Goal: Task Accomplishment & Management: Use online tool/utility

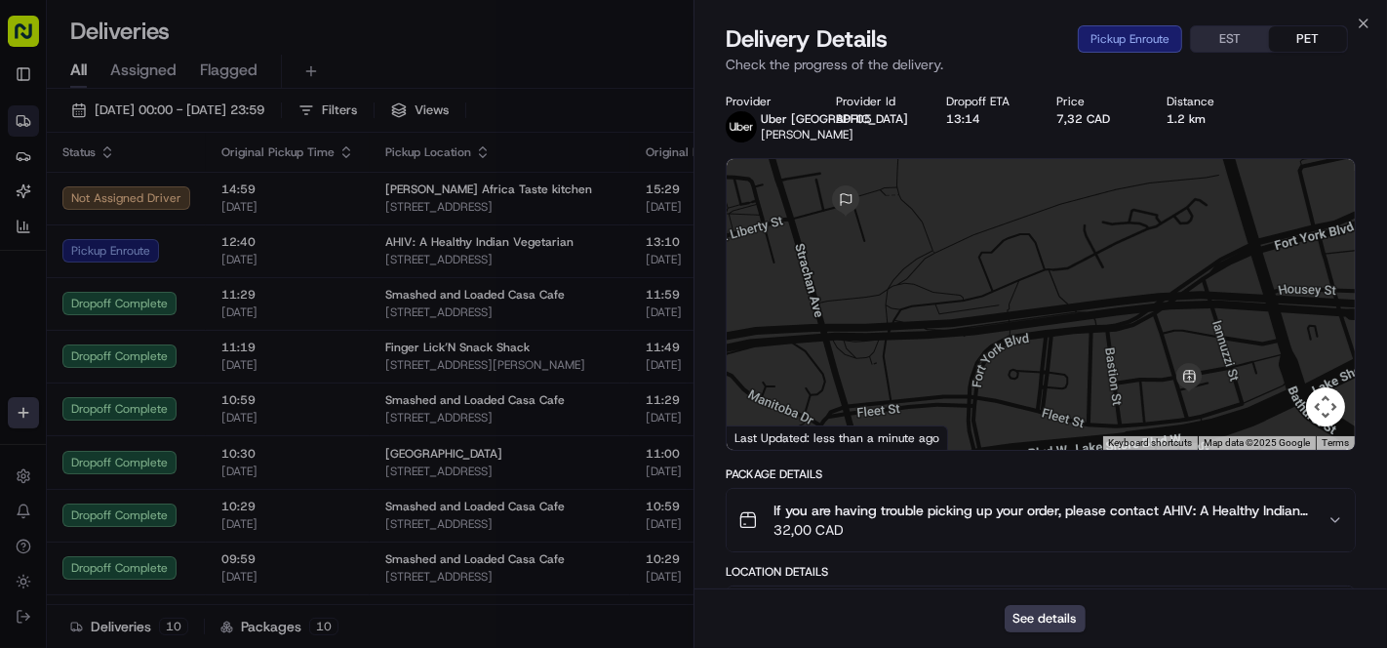
drag, startPoint x: 1199, startPoint y: 305, endPoint x: 1145, endPoint y: 302, distance: 53.7
click at [1145, 302] on div at bounding box center [1041, 304] width 628 height 291
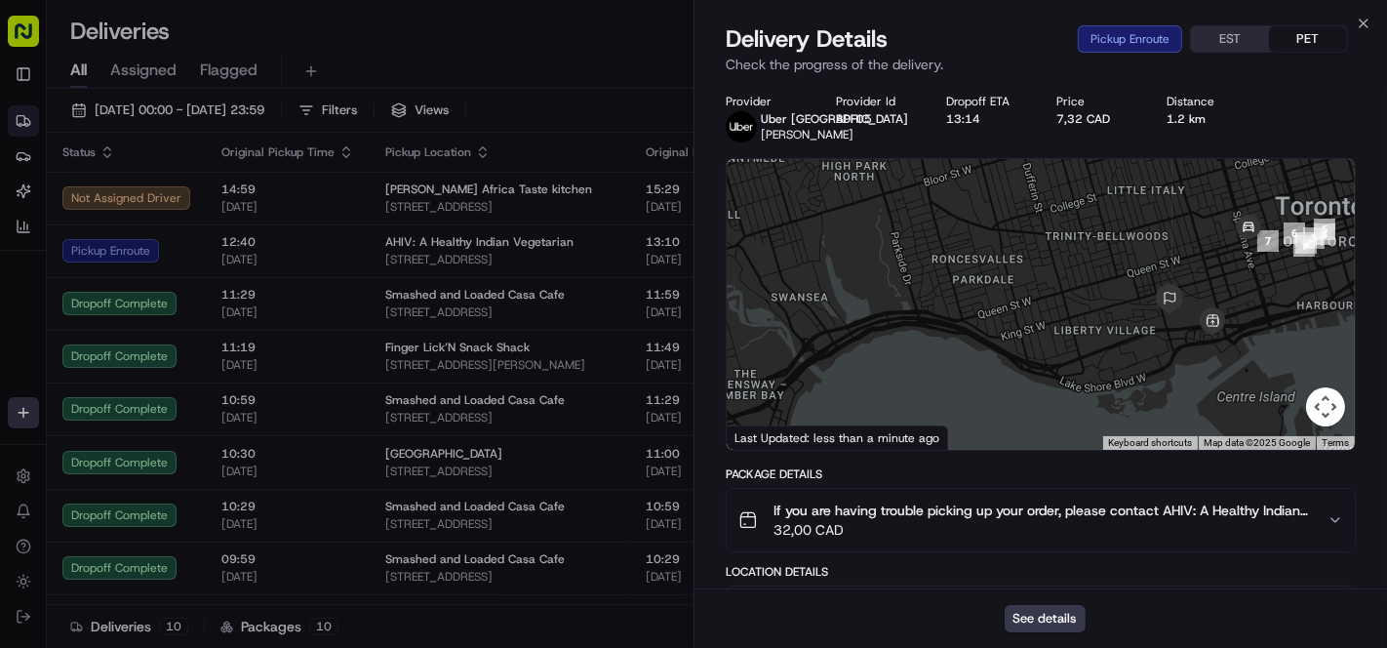
drag, startPoint x: 1248, startPoint y: 344, endPoint x: 1192, endPoint y: 349, distance: 56.8
click at [1193, 349] on div at bounding box center [1041, 304] width 628 height 291
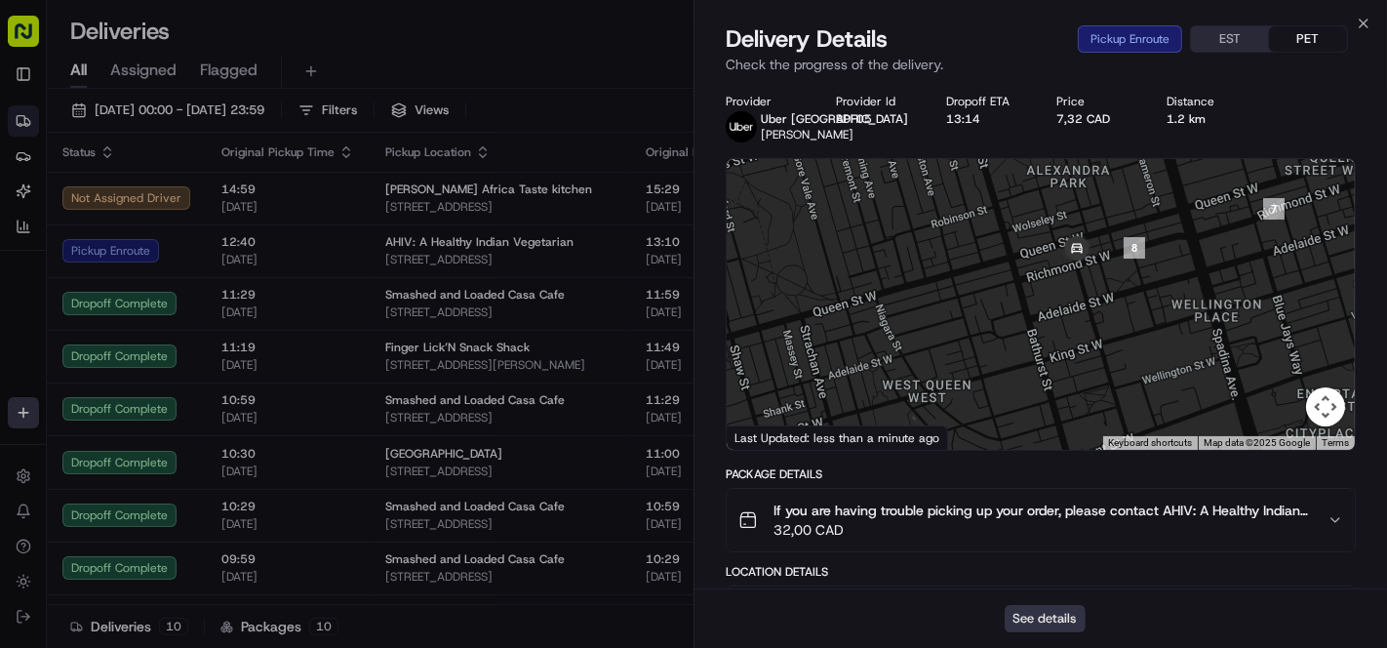
click at [1044, 613] on button "See details" at bounding box center [1044, 618] width 81 height 27
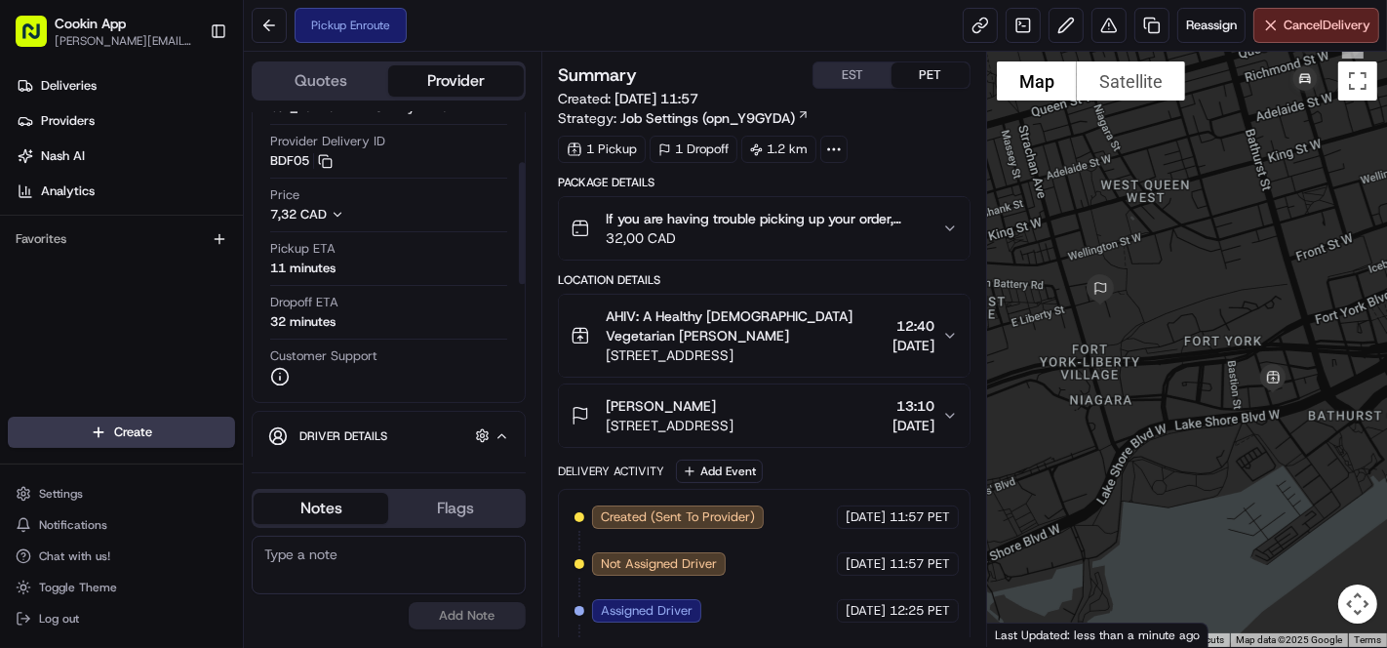
scroll to position [108, 0]
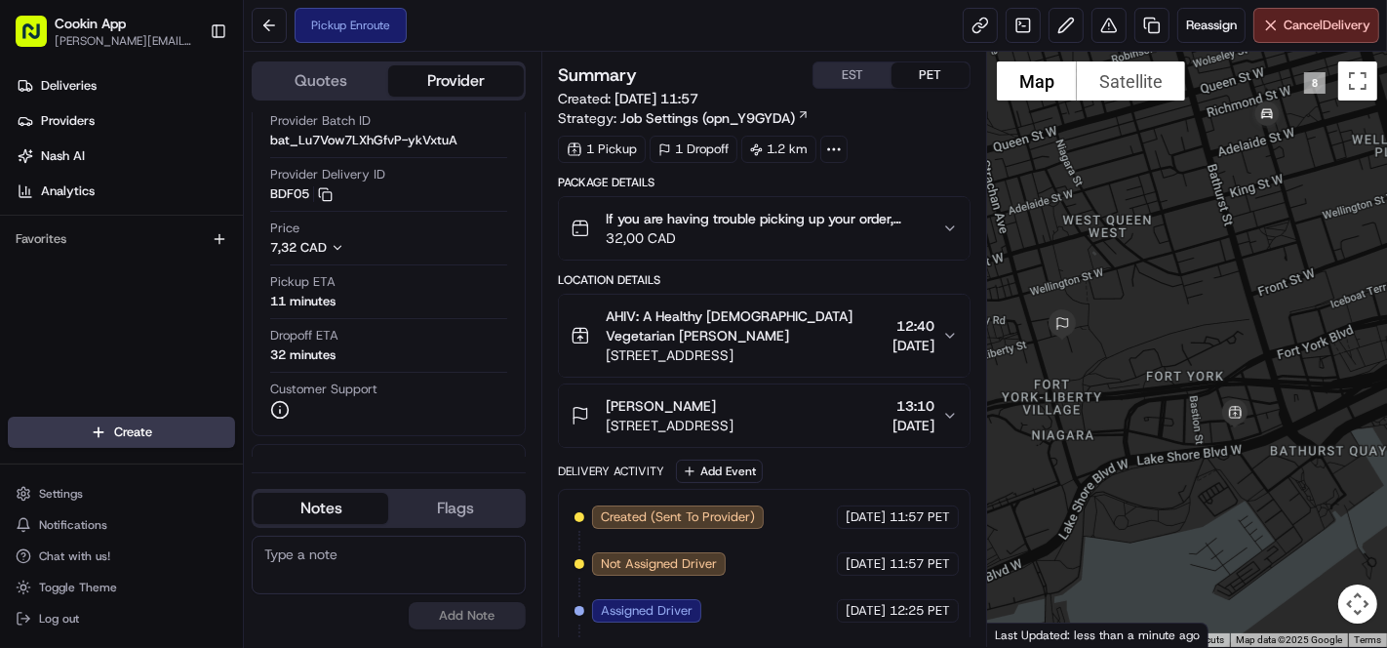
drag, startPoint x: 1355, startPoint y: 271, endPoint x: 1322, endPoint y: 299, distance: 42.8
click at [1322, 299] on div at bounding box center [1187, 349] width 400 height 595
click at [1224, 18] on span "Reassign" at bounding box center [1211, 26] width 51 height 18
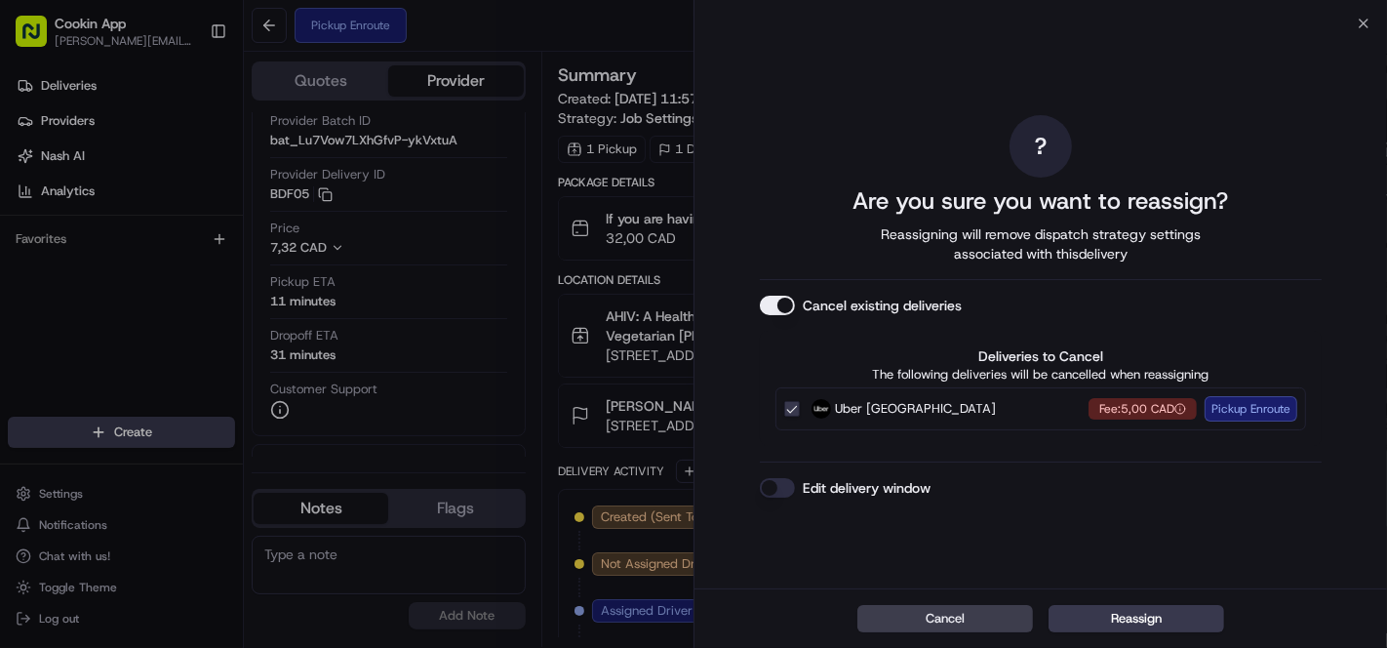
click at [761, 302] on button "Cancel existing deliveries" at bounding box center [777, 305] width 35 height 20
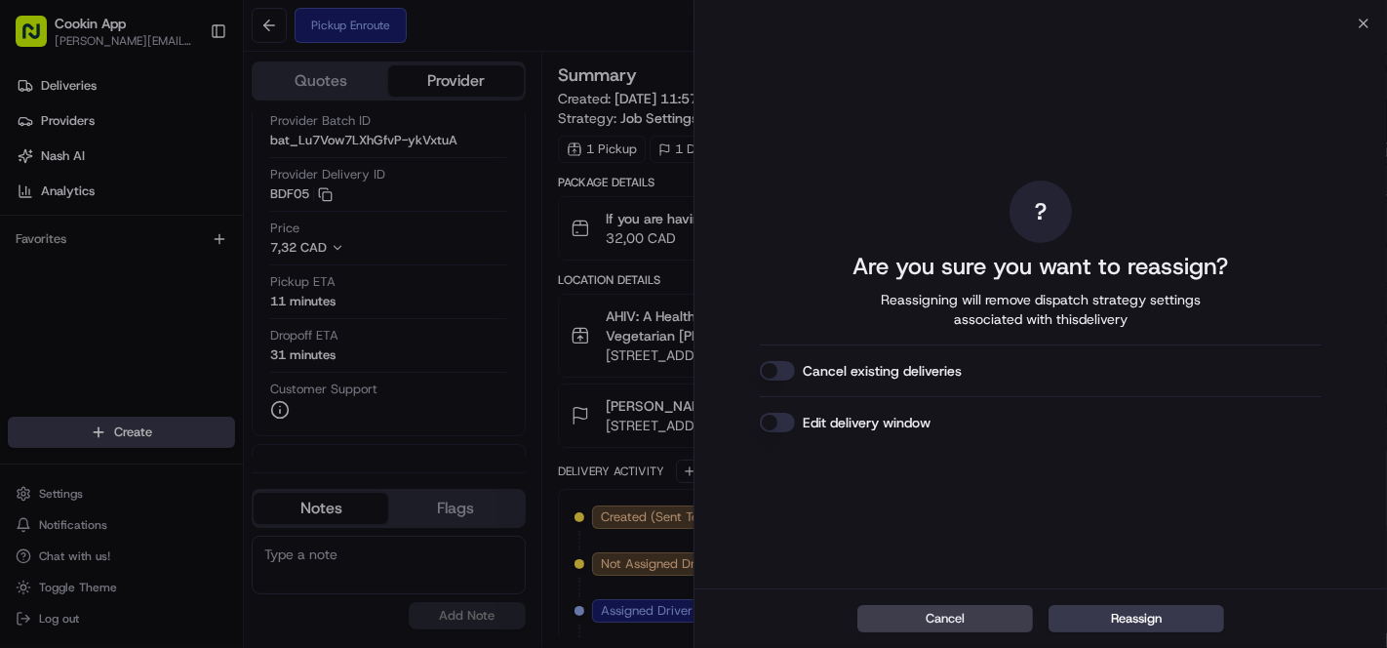
click at [1136, 608] on button "Reassign" at bounding box center [1136, 618] width 176 height 27
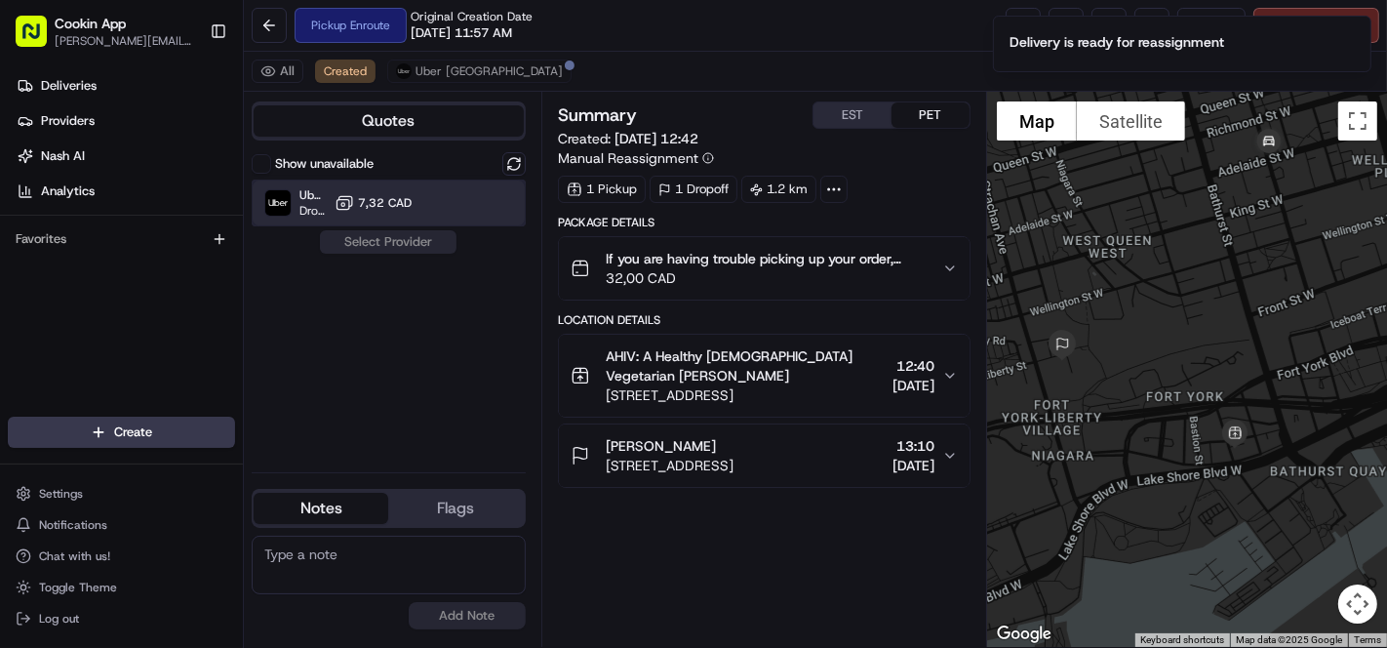
click at [419, 207] on div "Uber Canada Dropoff ETA 20 minutes 7,32 CAD" at bounding box center [389, 202] width 274 height 47
click at [408, 237] on button "Assign Provider" at bounding box center [388, 241] width 138 height 23
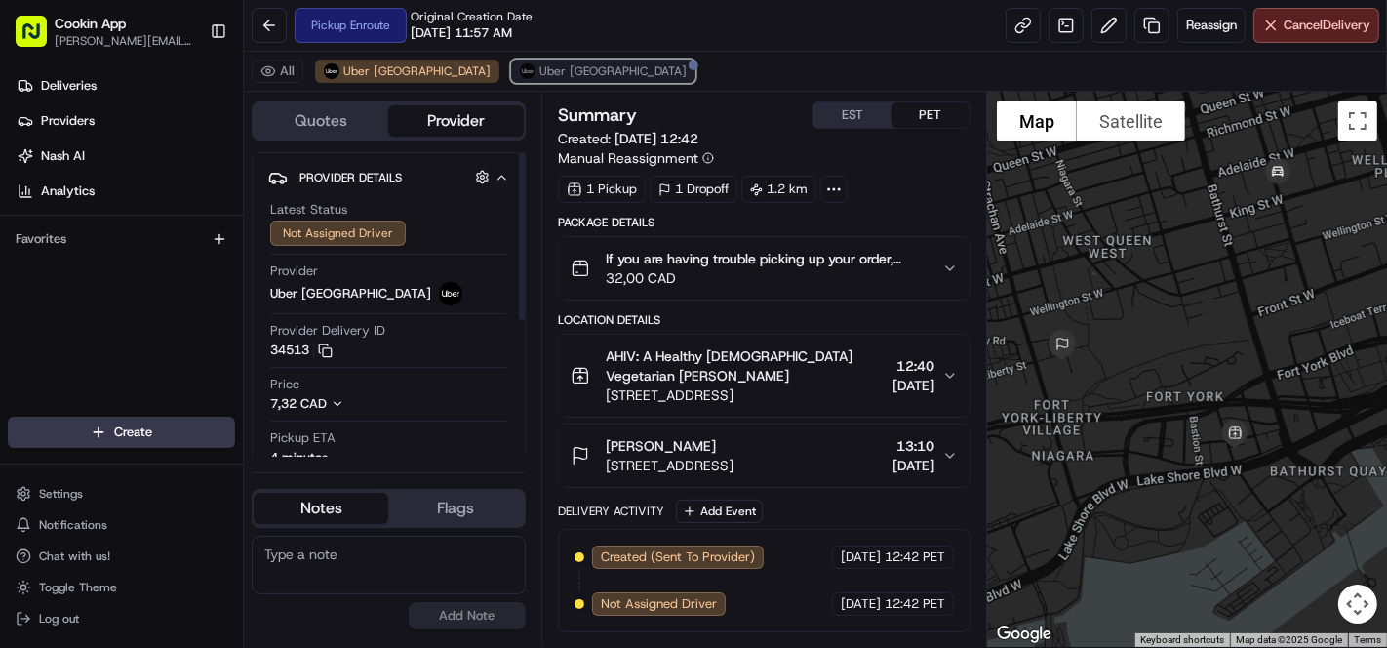
click at [539, 76] on span "Uber [GEOGRAPHIC_DATA]" at bounding box center [612, 71] width 147 height 16
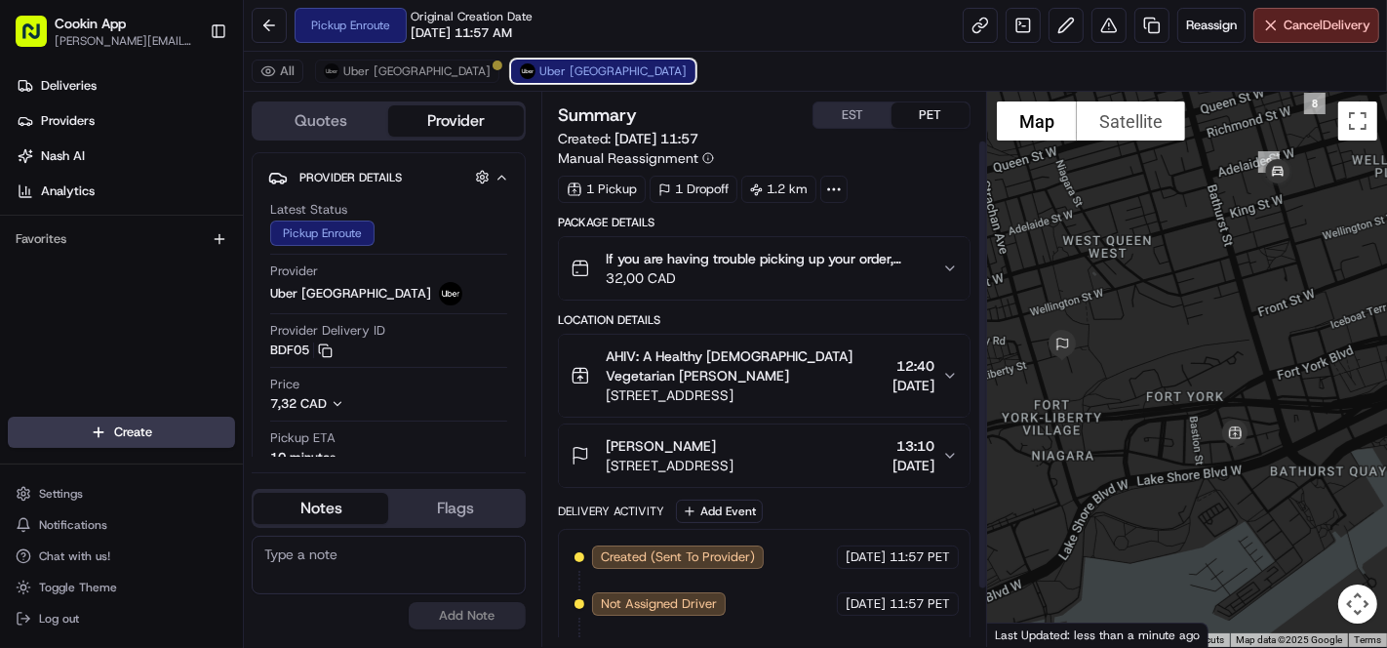
scroll to position [129, 0]
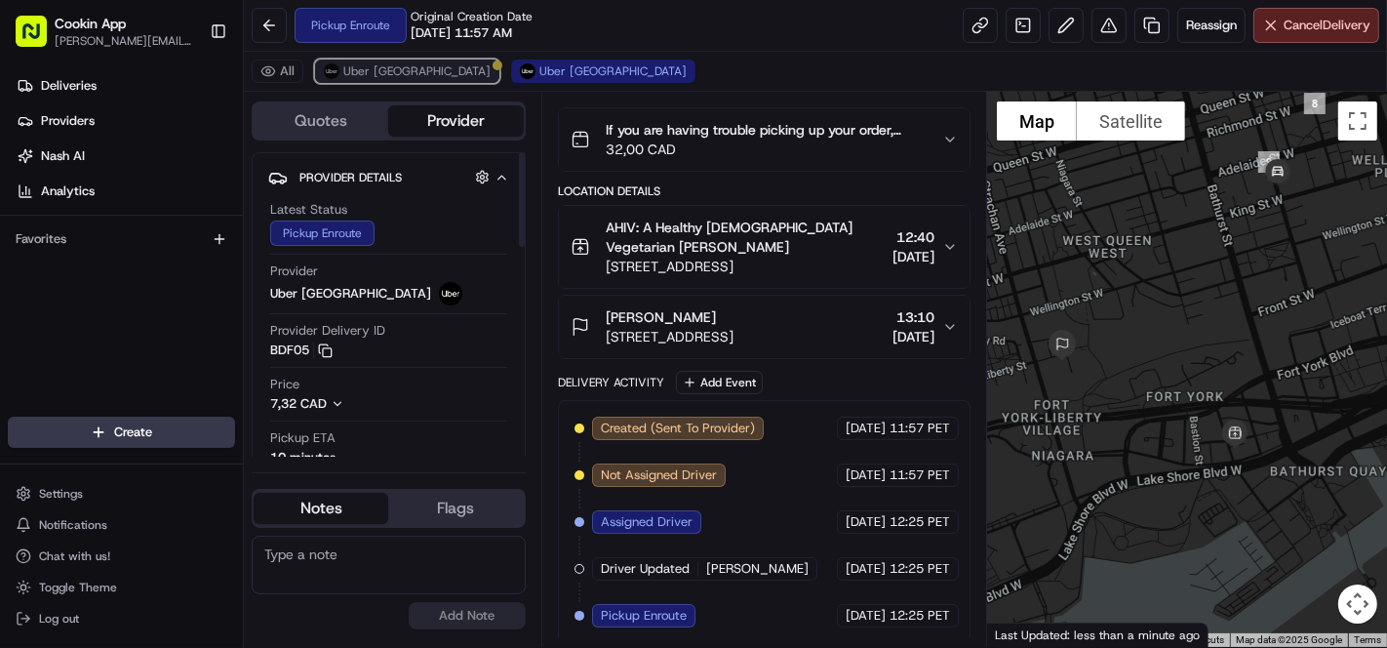
click at [364, 68] on span "Uber [GEOGRAPHIC_DATA]" at bounding box center [416, 71] width 147 height 16
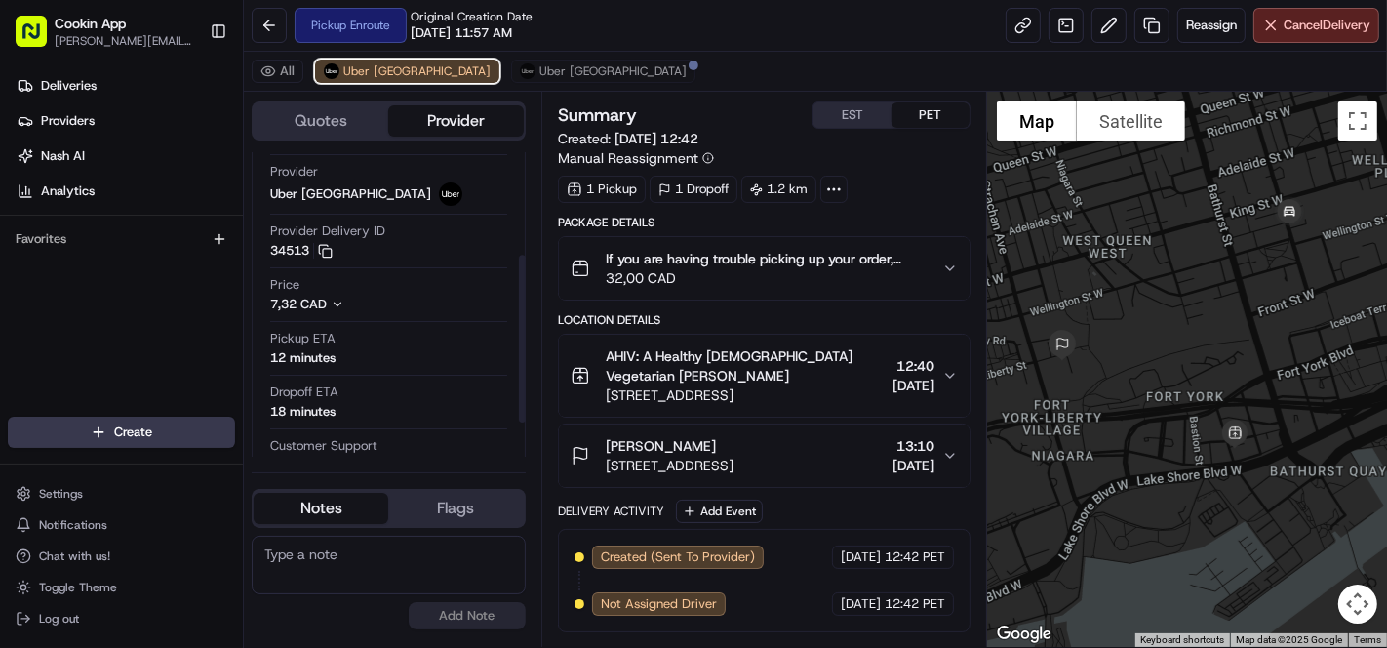
scroll to position [216, 0]
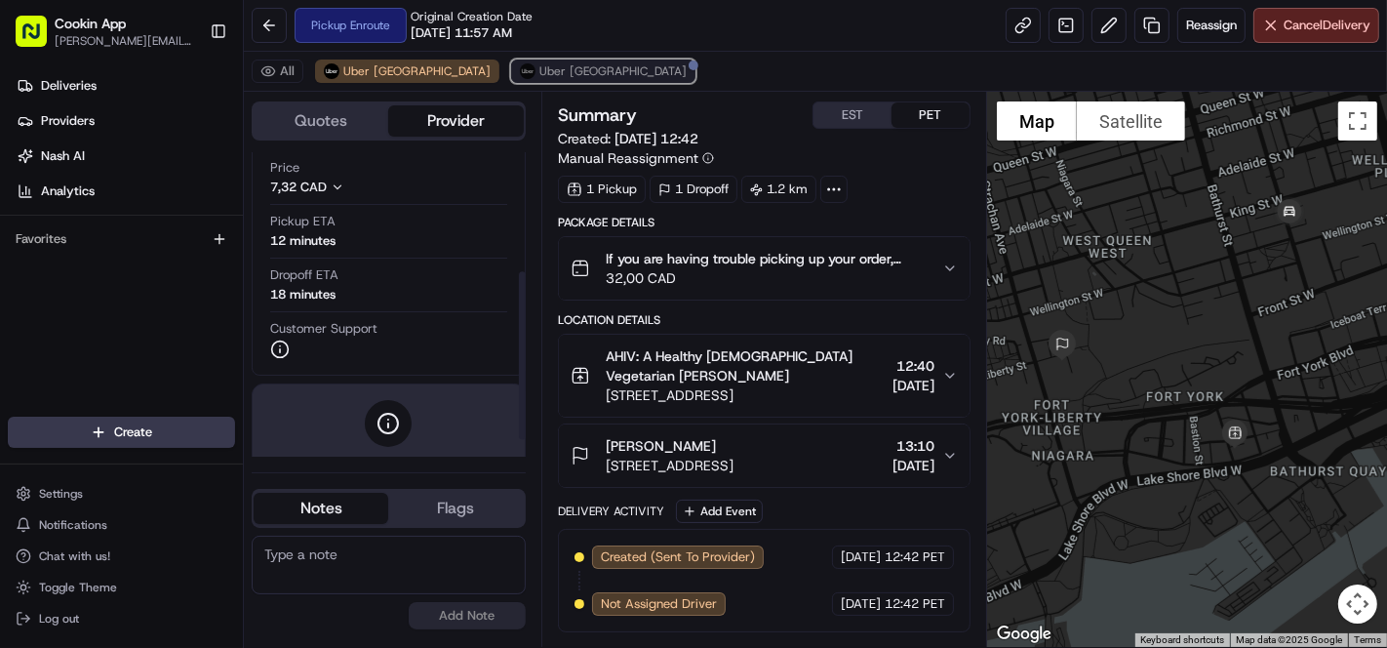
click at [539, 63] on span "Uber [GEOGRAPHIC_DATA]" at bounding box center [612, 71] width 147 height 16
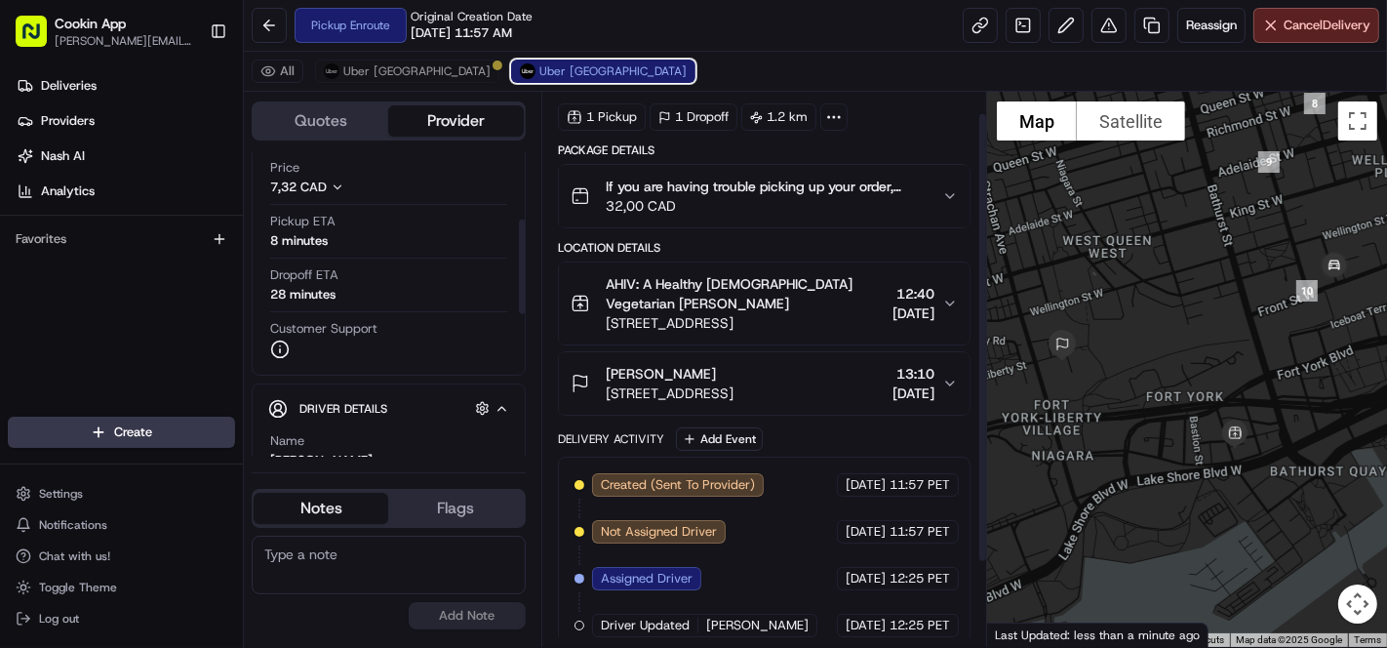
scroll to position [129, 0]
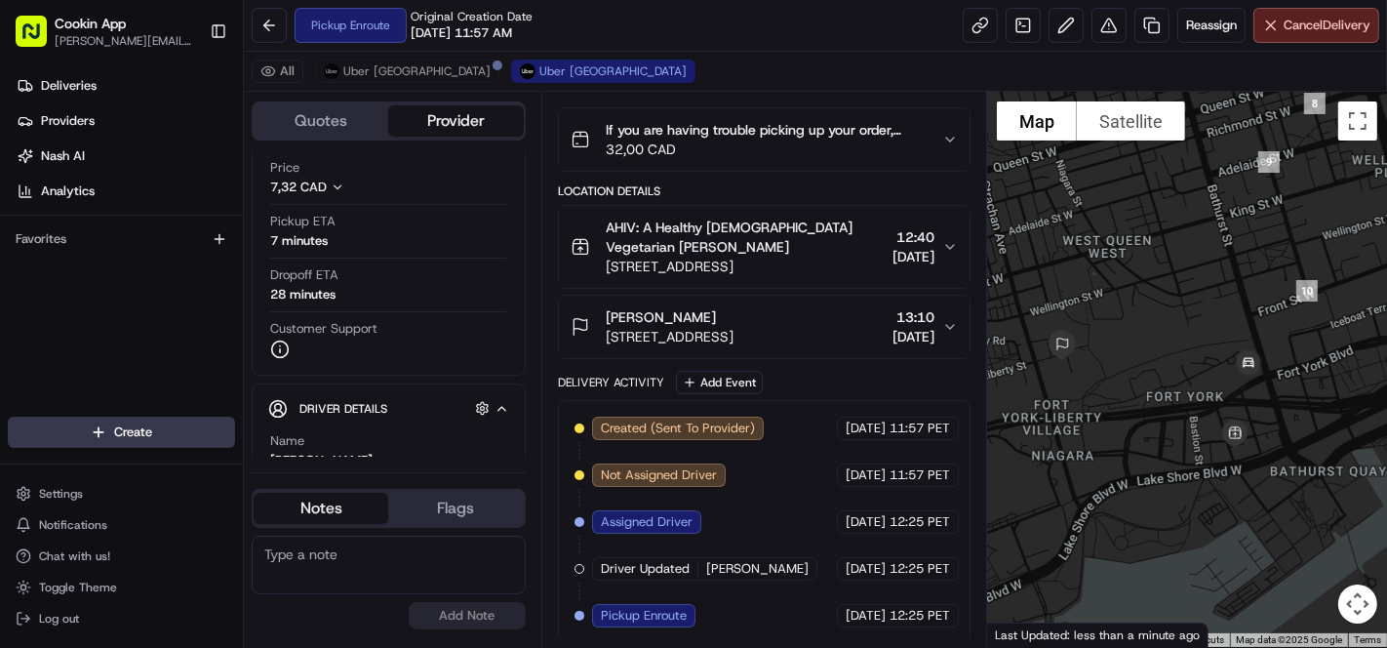
click at [603, 28] on div "Pickup Enroute Original Creation Date [DATE] 11:57 AM Reassign Cancel Delivery" at bounding box center [815, 26] width 1143 height 52
click at [398, 68] on span "Uber [GEOGRAPHIC_DATA]" at bounding box center [416, 71] width 147 height 16
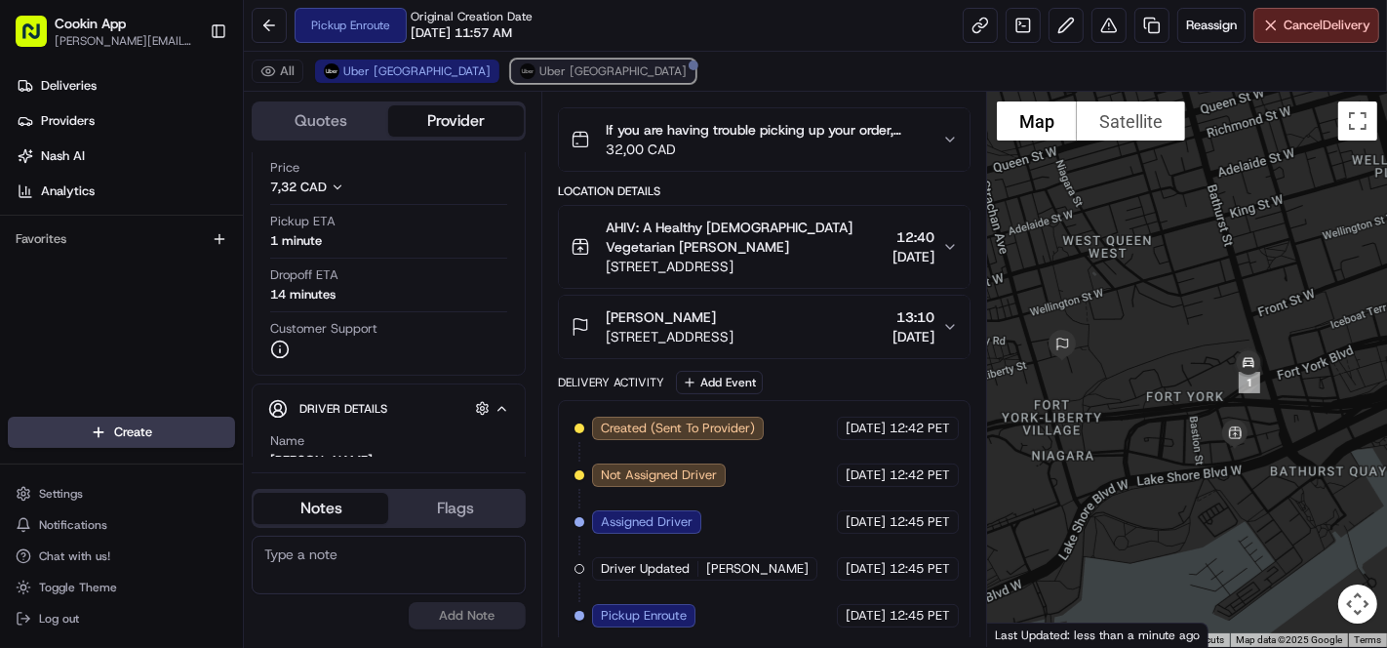
click at [511, 80] on button "Uber [GEOGRAPHIC_DATA]" at bounding box center [603, 70] width 184 height 23
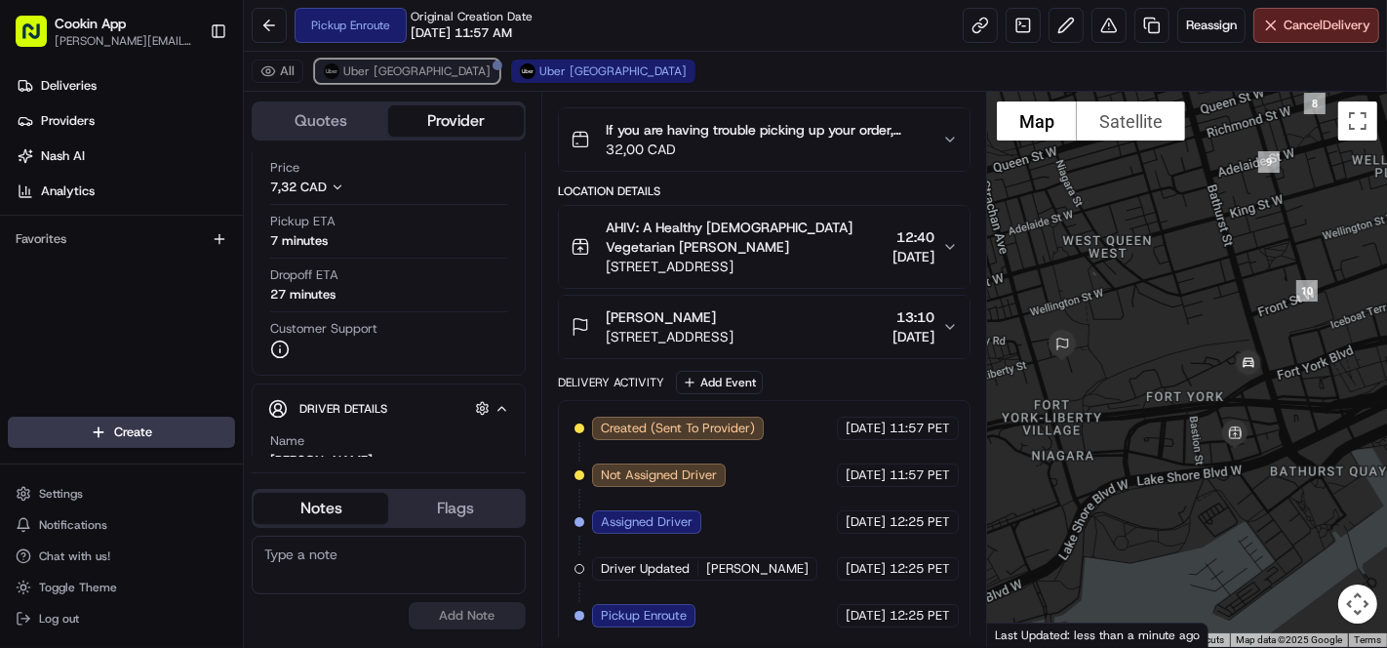
click at [398, 73] on span "Uber [GEOGRAPHIC_DATA]" at bounding box center [416, 71] width 147 height 16
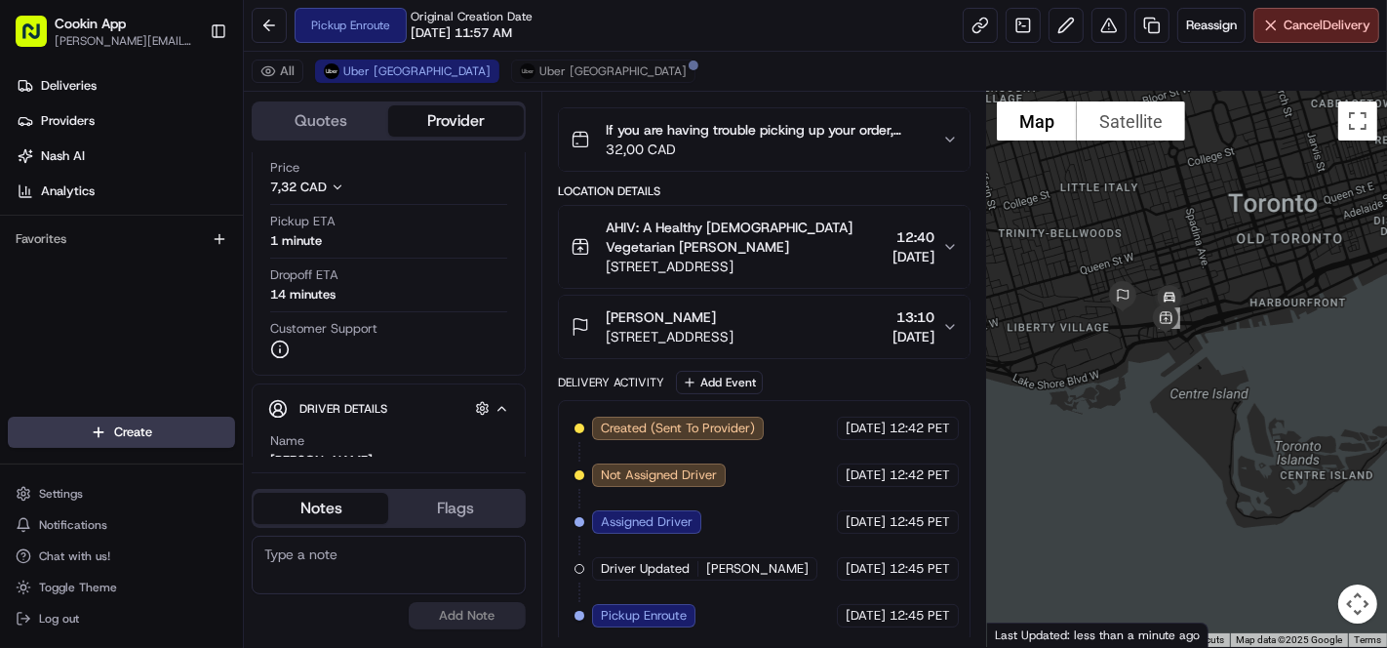
drag, startPoint x: 1203, startPoint y: 300, endPoint x: 1248, endPoint y: 257, distance: 62.1
click at [1248, 257] on div at bounding box center [1187, 369] width 400 height 555
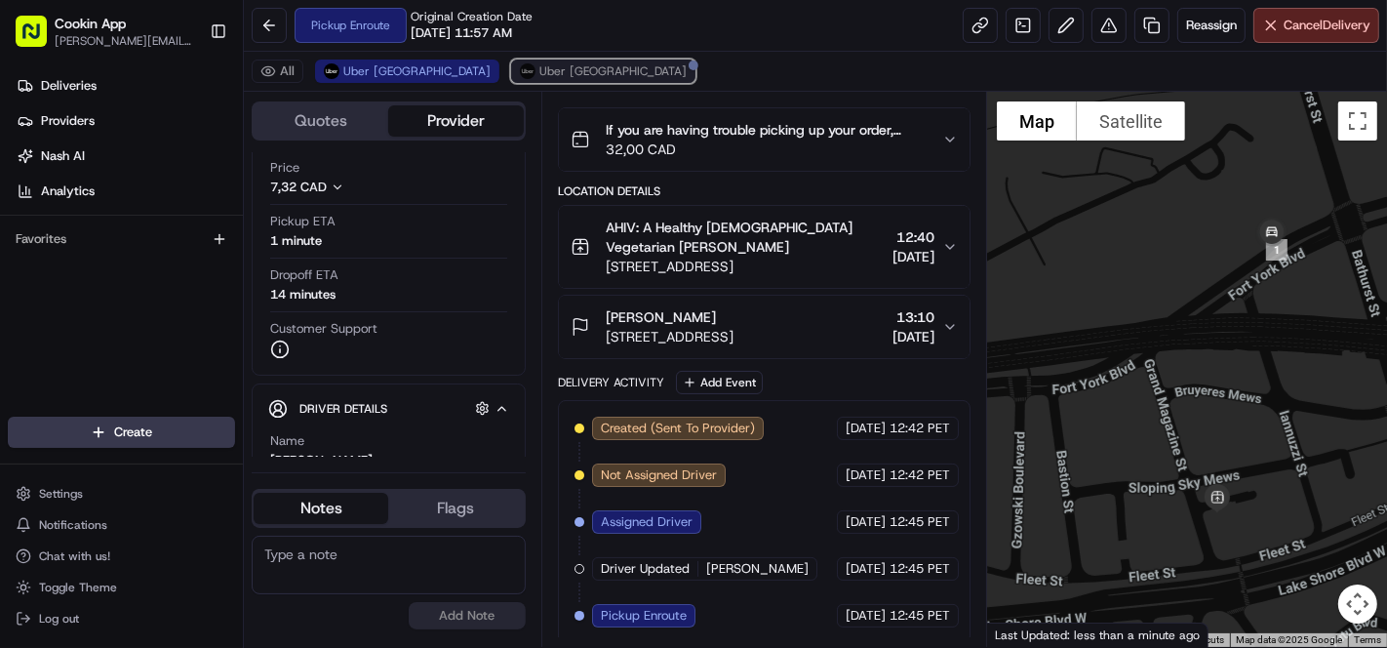
click at [539, 65] on span "Uber [GEOGRAPHIC_DATA]" at bounding box center [612, 71] width 147 height 16
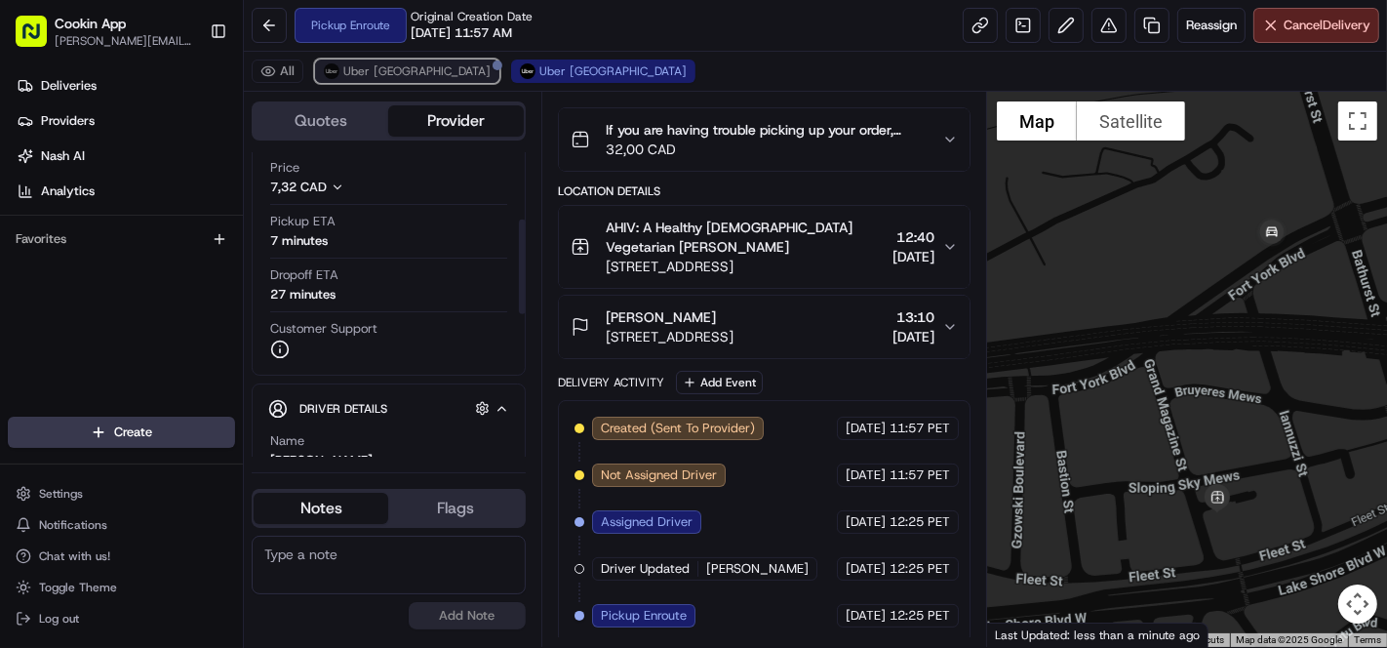
click at [392, 76] on span "Uber [GEOGRAPHIC_DATA]" at bounding box center [416, 71] width 147 height 16
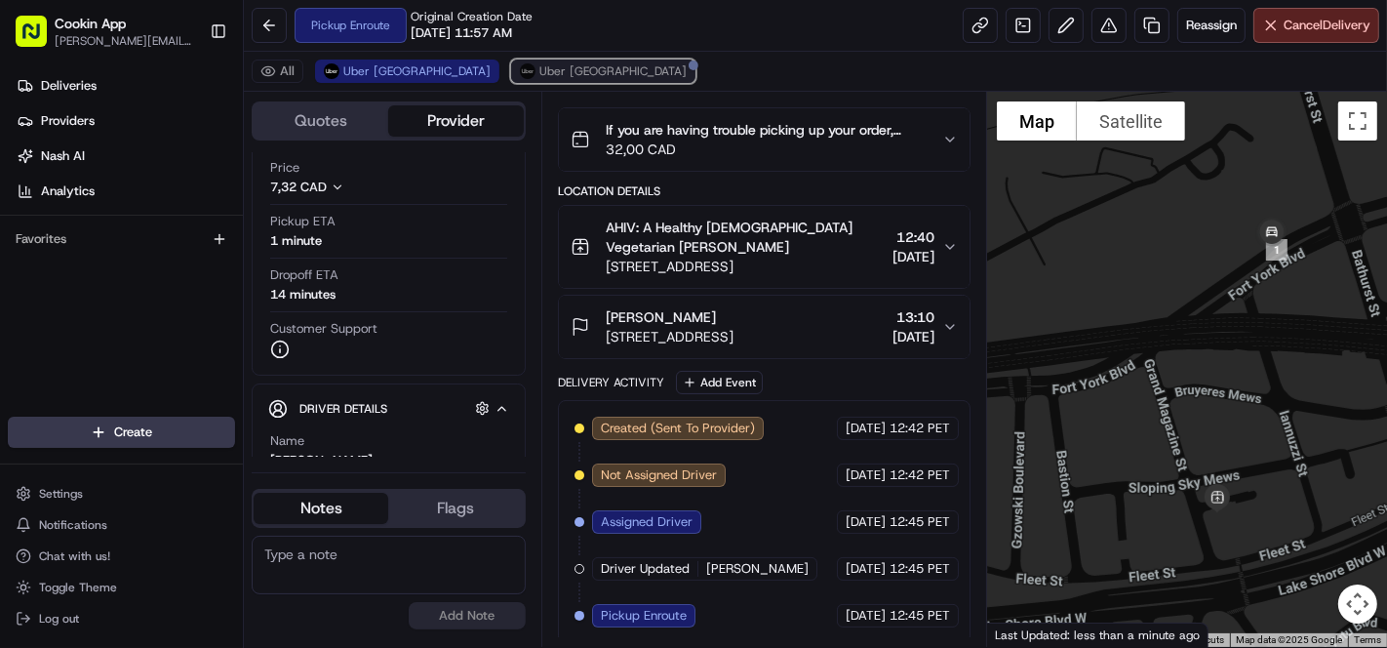
click at [539, 71] on span "Uber [GEOGRAPHIC_DATA]" at bounding box center [612, 71] width 147 height 16
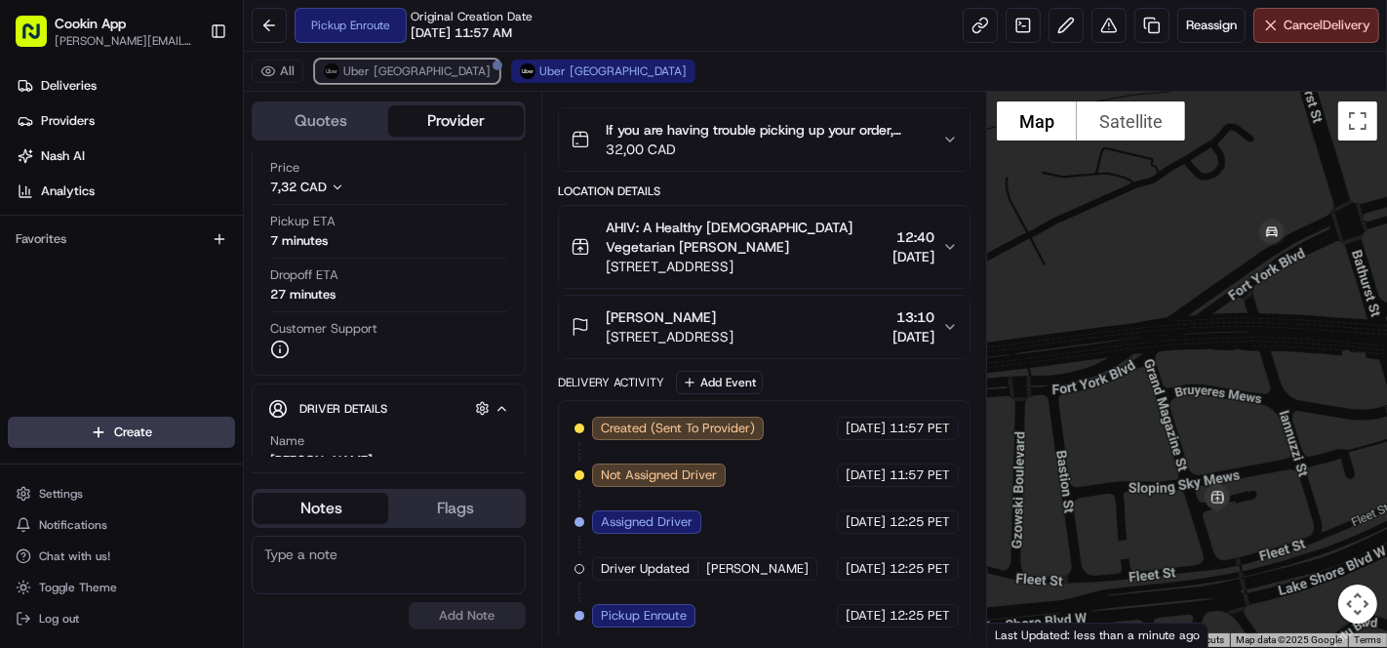
click at [390, 73] on span "Uber [GEOGRAPHIC_DATA]" at bounding box center [416, 71] width 147 height 16
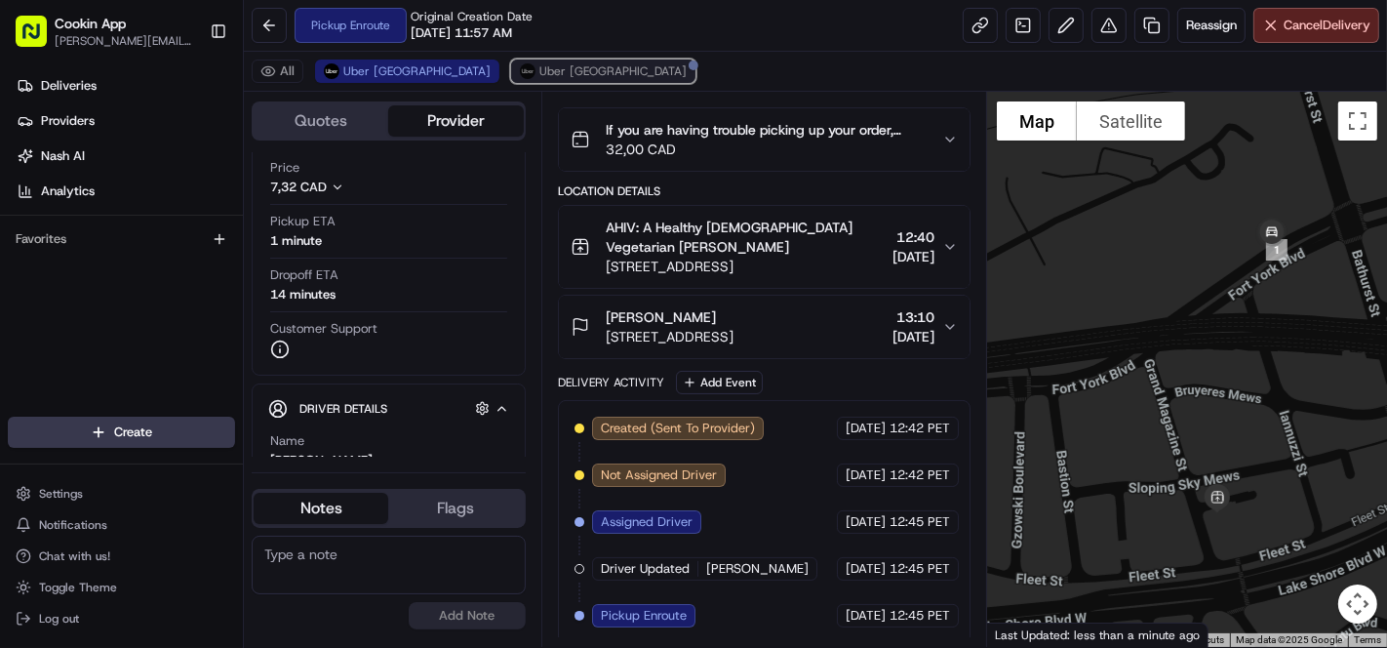
click at [539, 65] on span "Uber [GEOGRAPHIC_DATA]" at bounding box center [612, 71] width 147 height 16
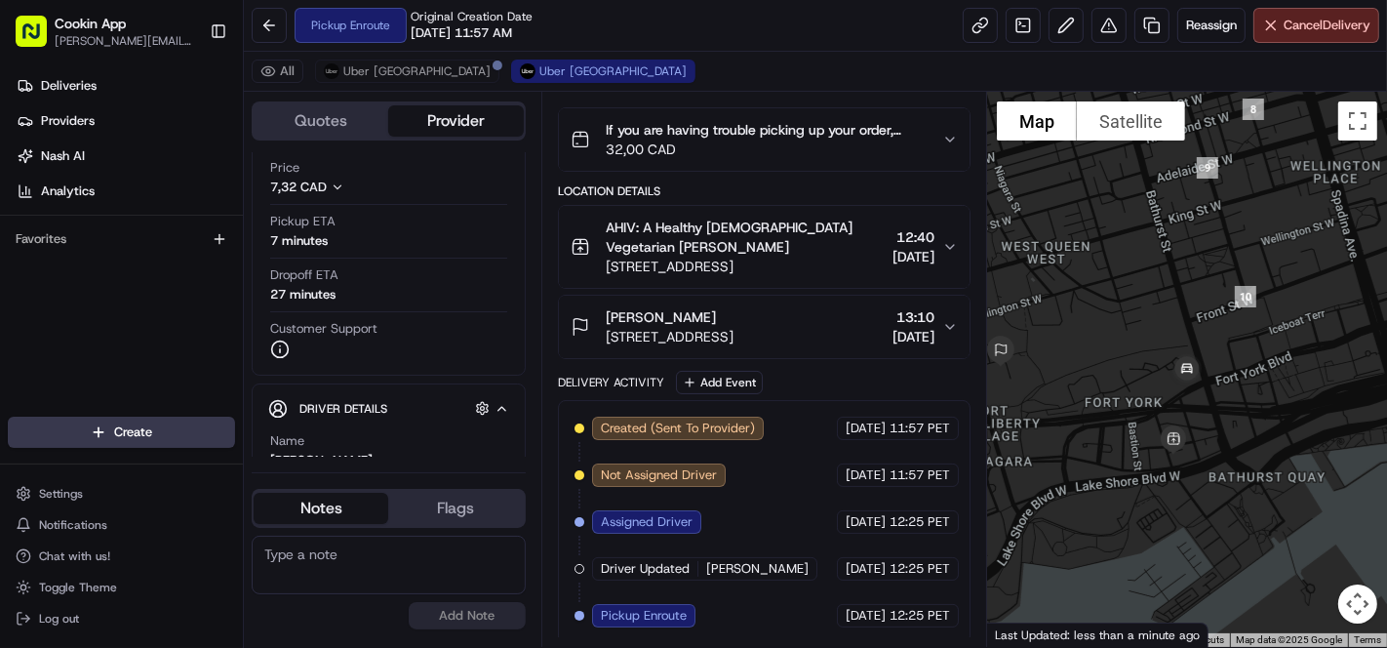
drag, startPoint x: 1343, startPoint y: 400, endPoint x: 1200, endPoint y: 429, distance: 146.3
click at [1200, 429] on div at bounding box center [1187, 369] width 400 height 555
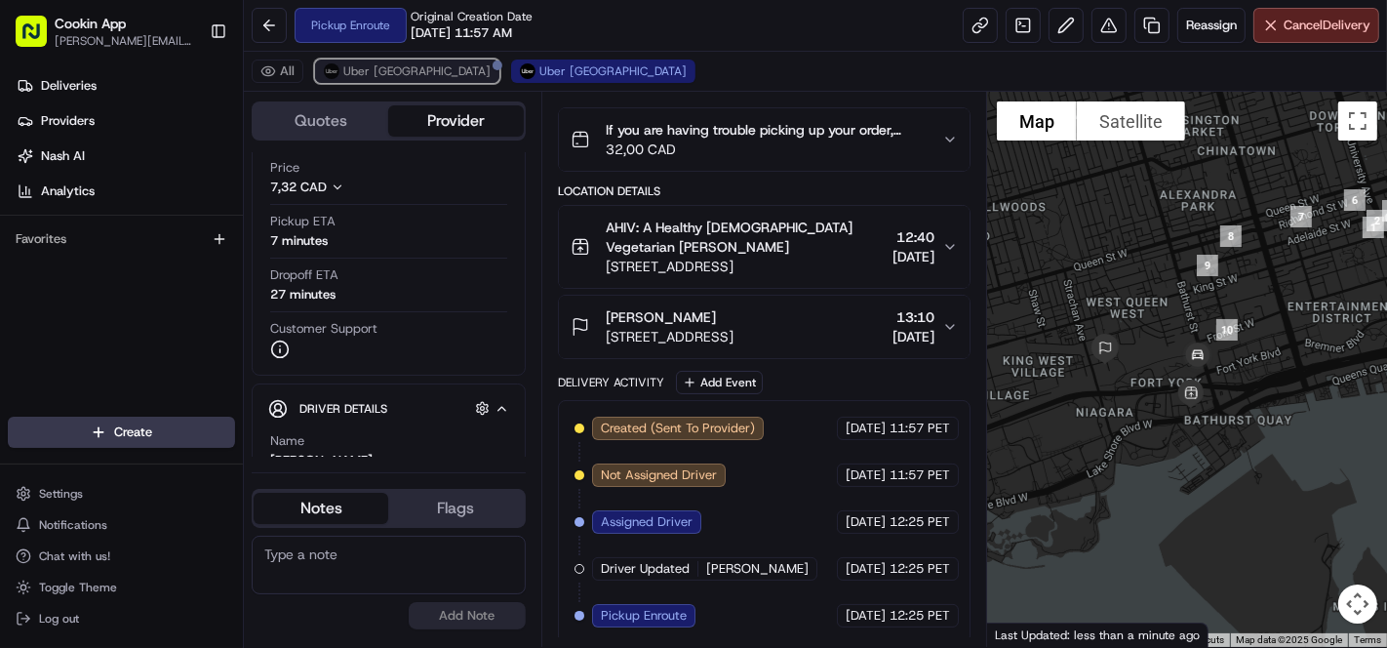
click at [392, 73] on span "Uber [GEOGRAPHIC_DATA]" at bounding box center [416, 71] width 147 height 16
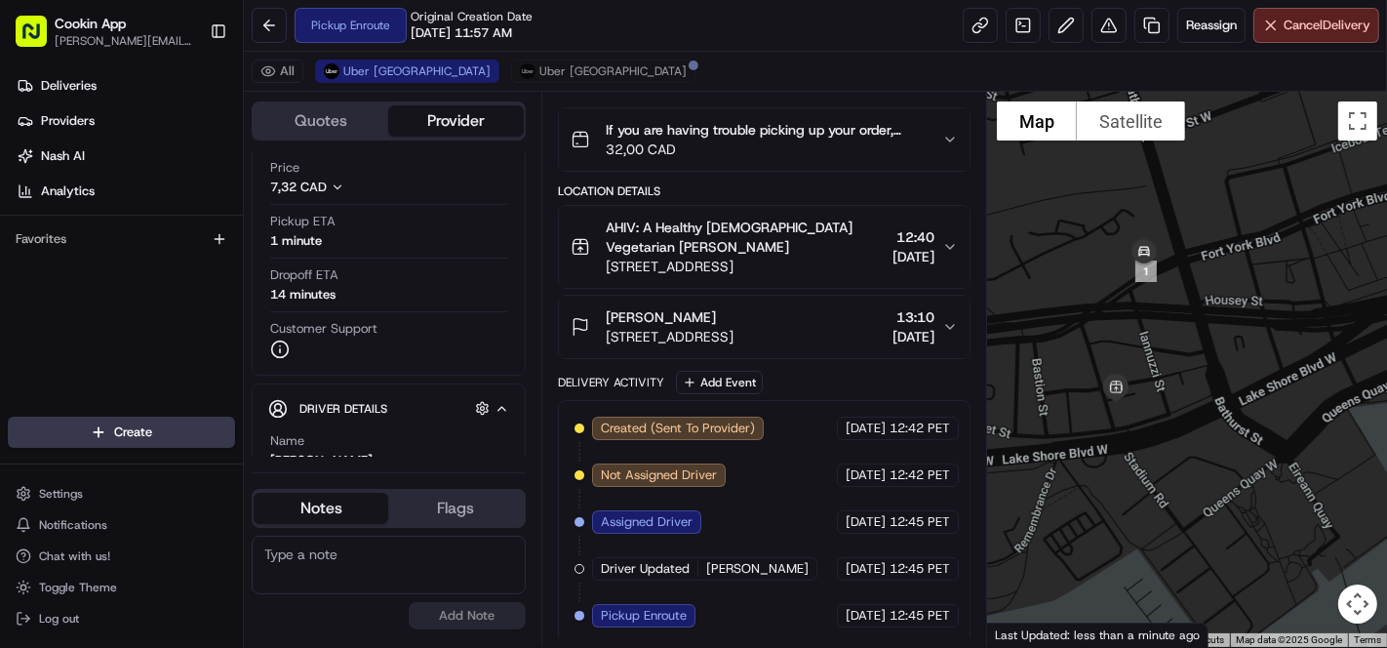
click at [492, 58] on div "All Uber [GEOGRAPHIC_DATA] [GEOGRAPHIC_DATA] [GEOGRAPHIC_DATA]" at bounding box center [815, 72] width 1143 height 40
click at [539, 63] on span "Uber [GEOGRAPHIC_DATA]" at bounding box center [612, 71] width 147 height 16
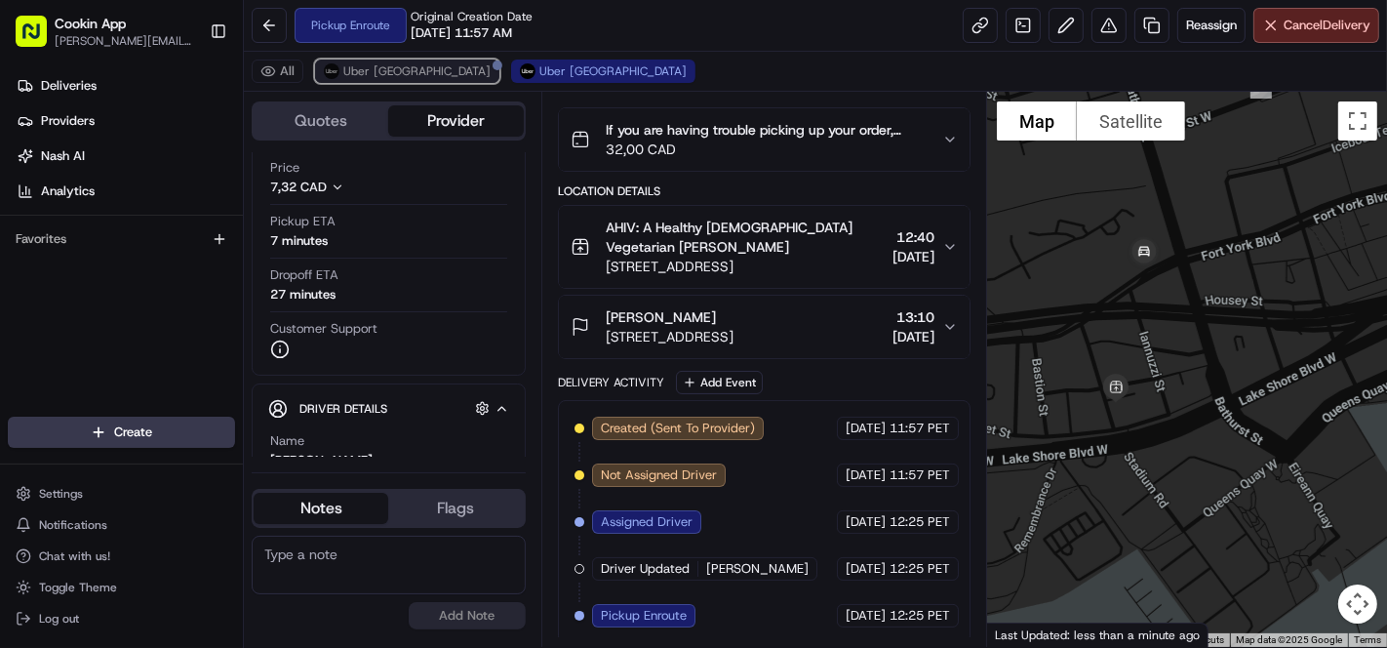
click at [381, 69] on span "Uber [GEOGRAPHIC_DATA]" at bounding box center [416, 71] width 147 height 16
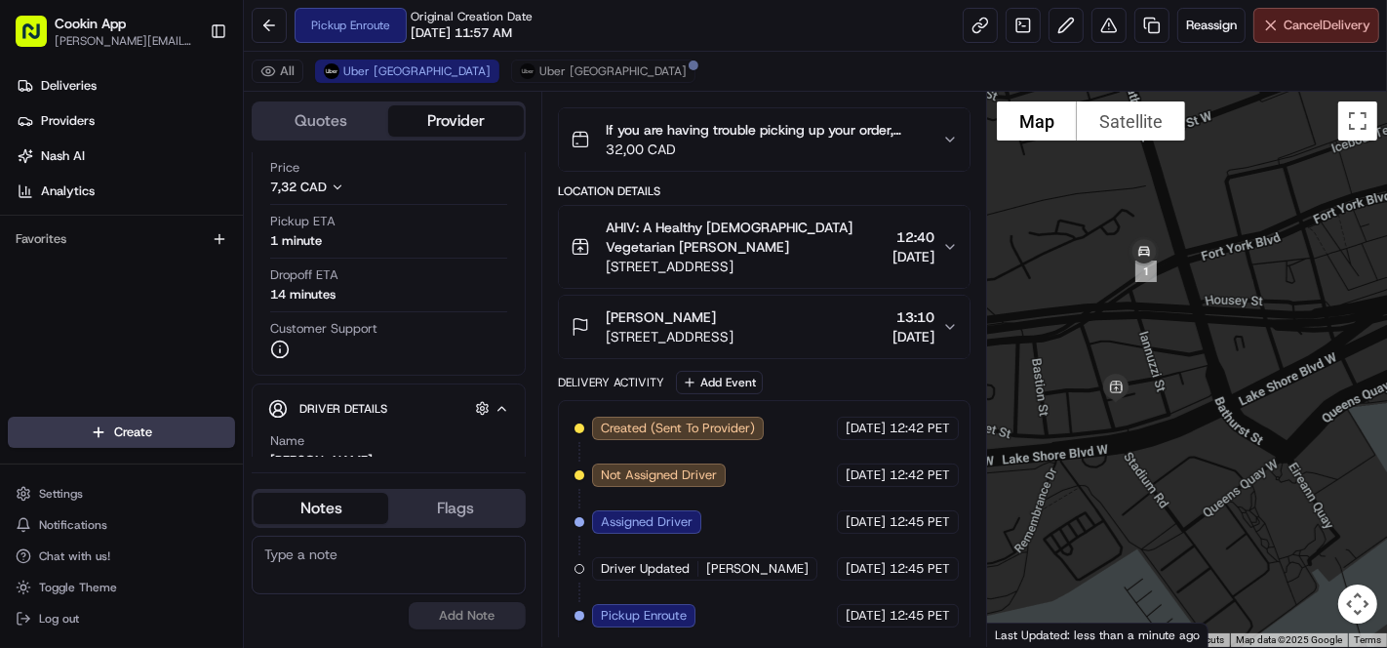
click at [1289, 9] on button "Cancel Delivery" at bounding box center [1316, 25] width 126 height 35
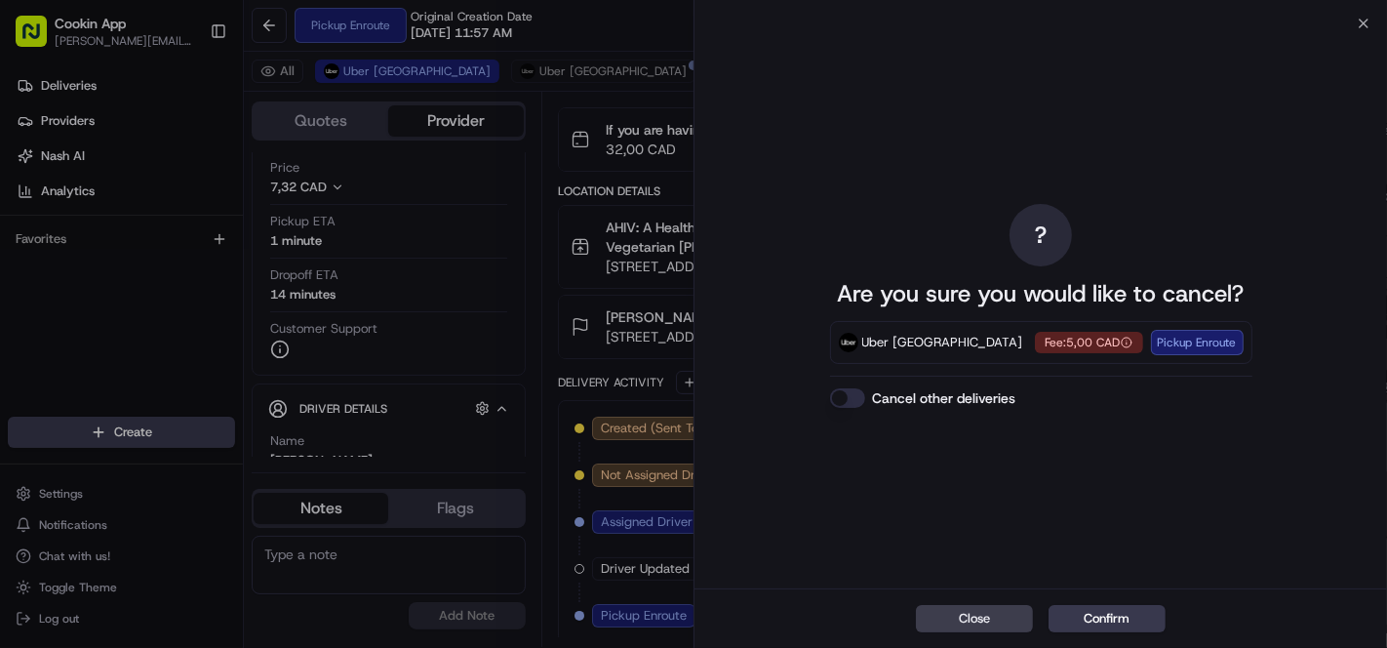
click at [1104, 611] on button "Confirm" at bounding box center [1106, 618] width 117 height 27
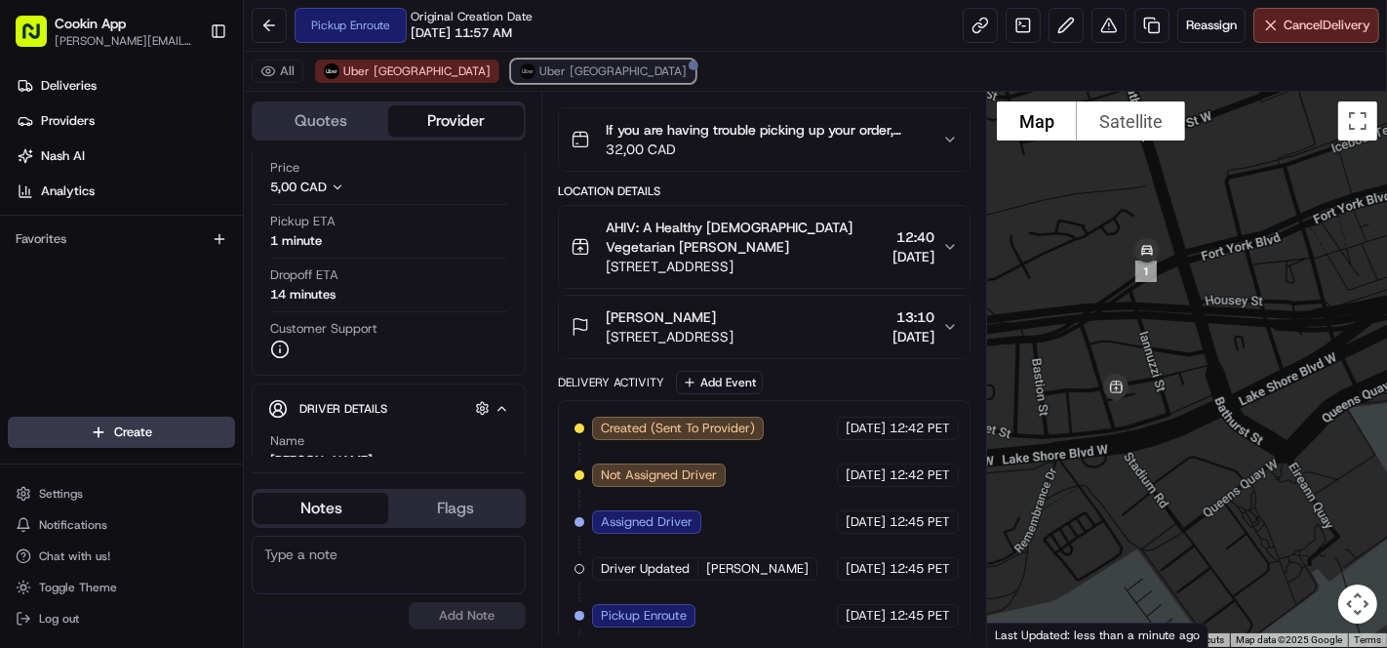
click at [539, 70] on span "Uber [GEOGRAPHIC_DATA]" at bounding box center [612, 71] width 147 height 16
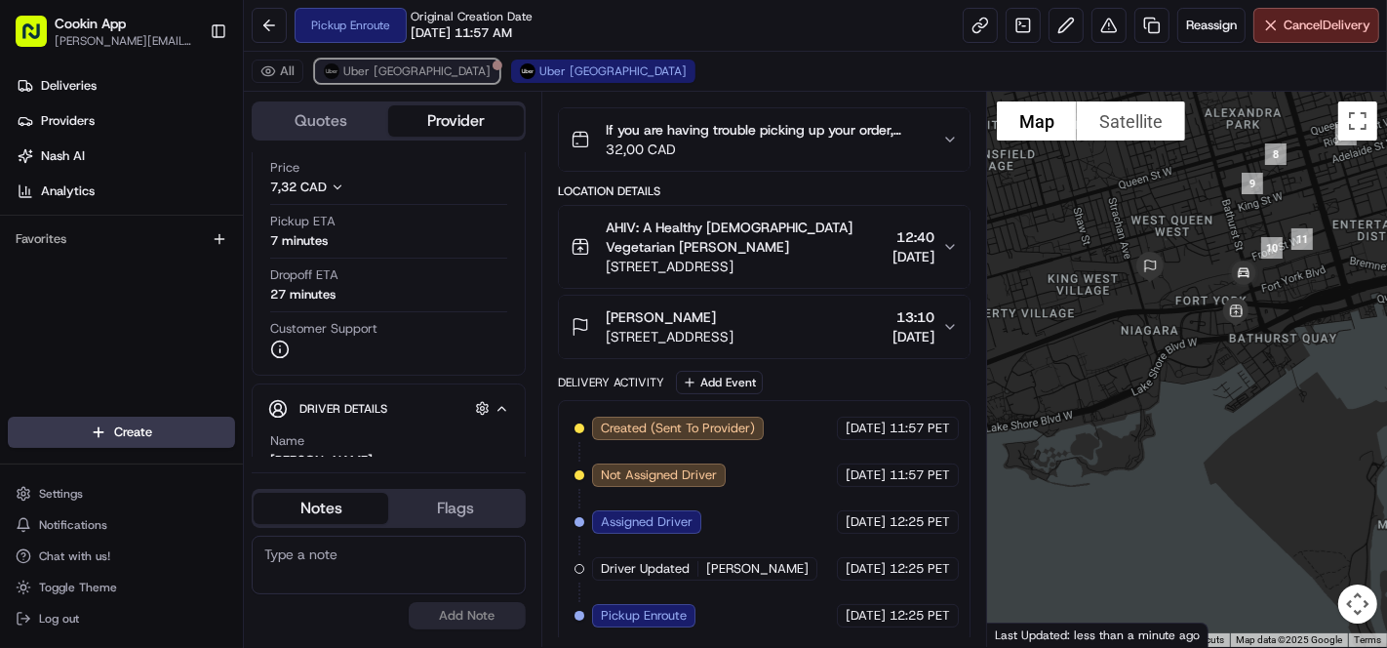
click at [362, 82] on button "Uber [GEOGRAPHIC_DATA]" at bounding box center [407, 70] width 184 height 23
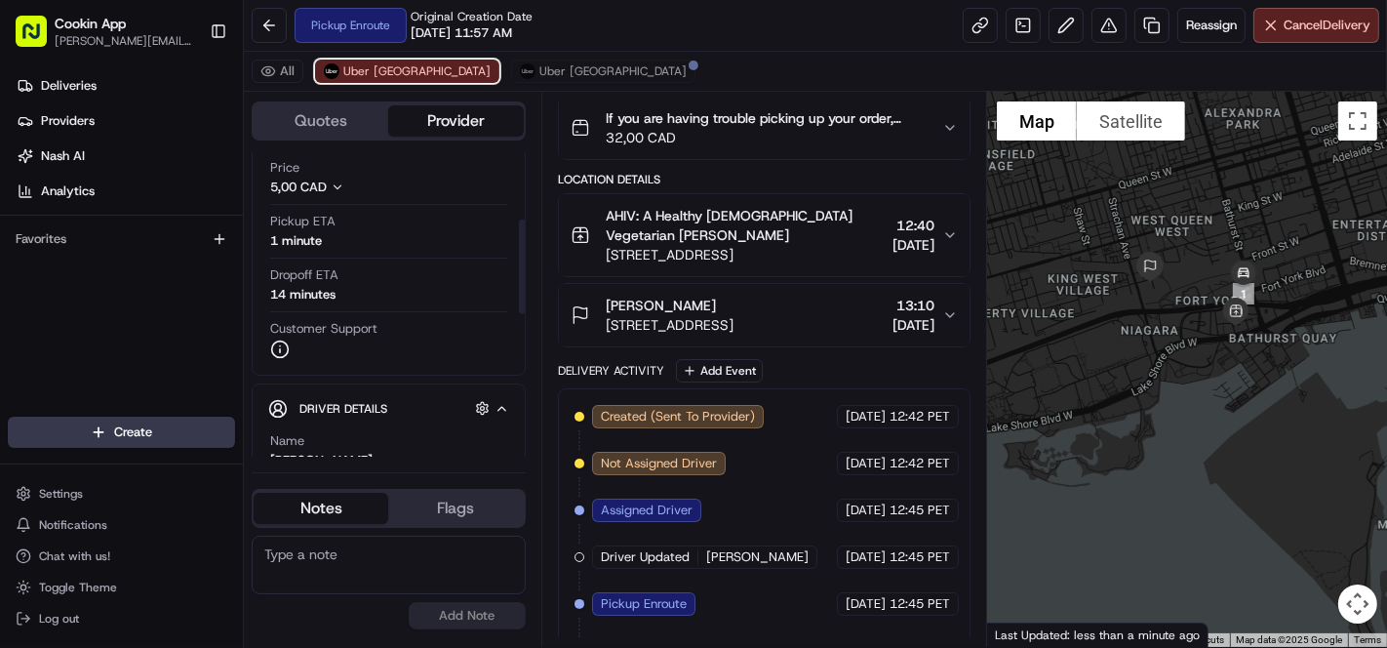
scroll to position [176, 0]
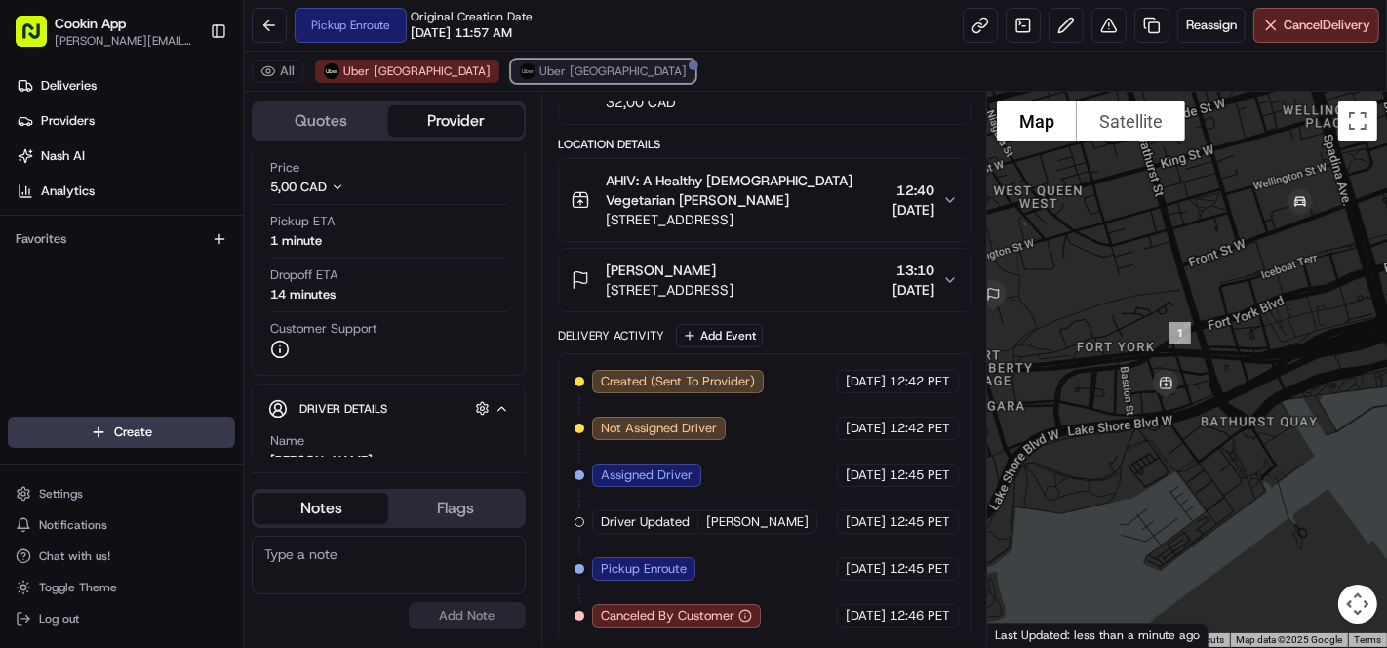
click at [539, 69] on span "Uber [GEOGRAPHIC_DATA]" at bounding box center [612, 71] width 147 height 16
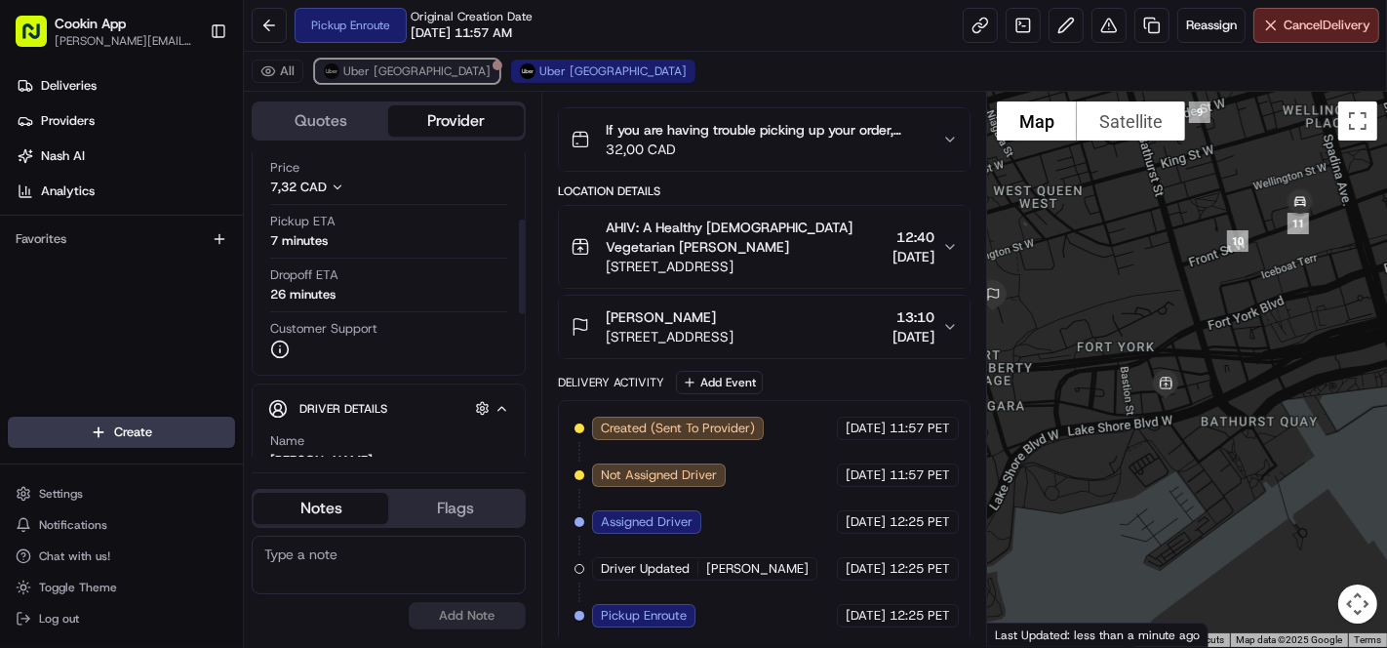
click at [387, 74] on span "Uber [GEOGRAPHIC_DATA]" at bounding box center [416, 71] width 147 height 16
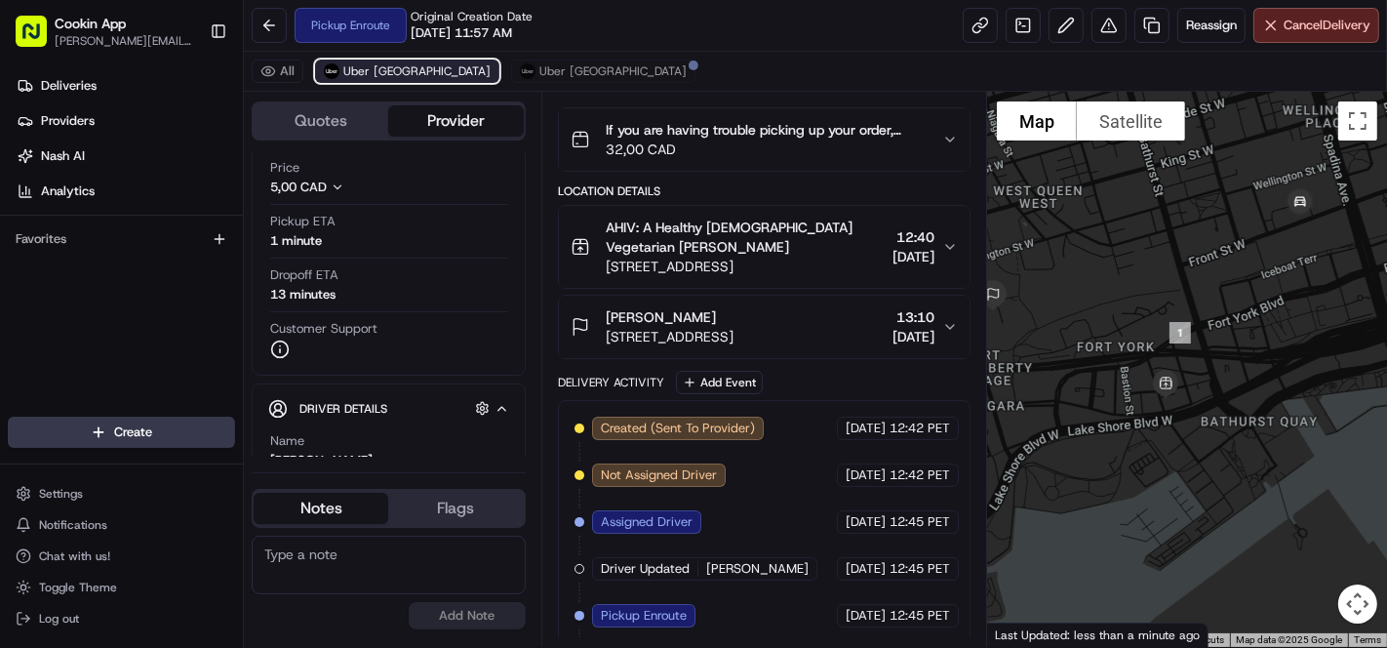
scroll to position [176, 0]
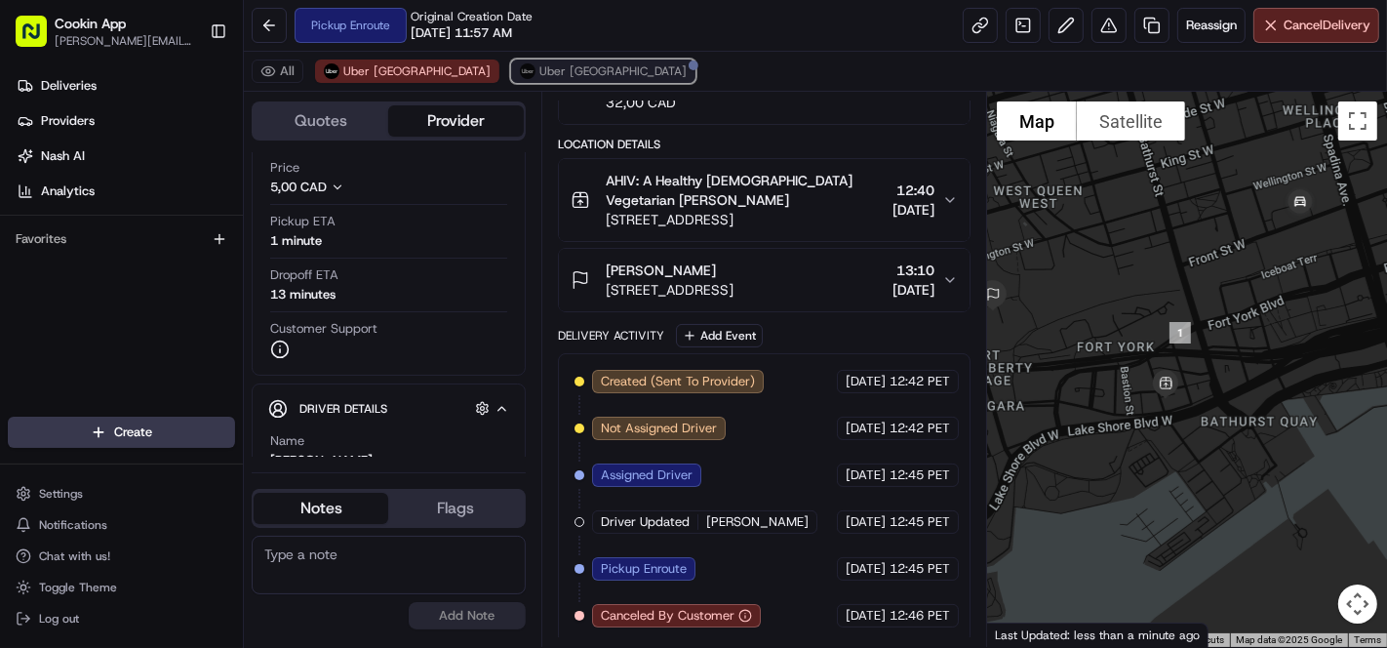
click at [539, 63] on span "Uber [GEOGRAPHIC_DATA]" at bounding box center [612, 71] width 147 height 16
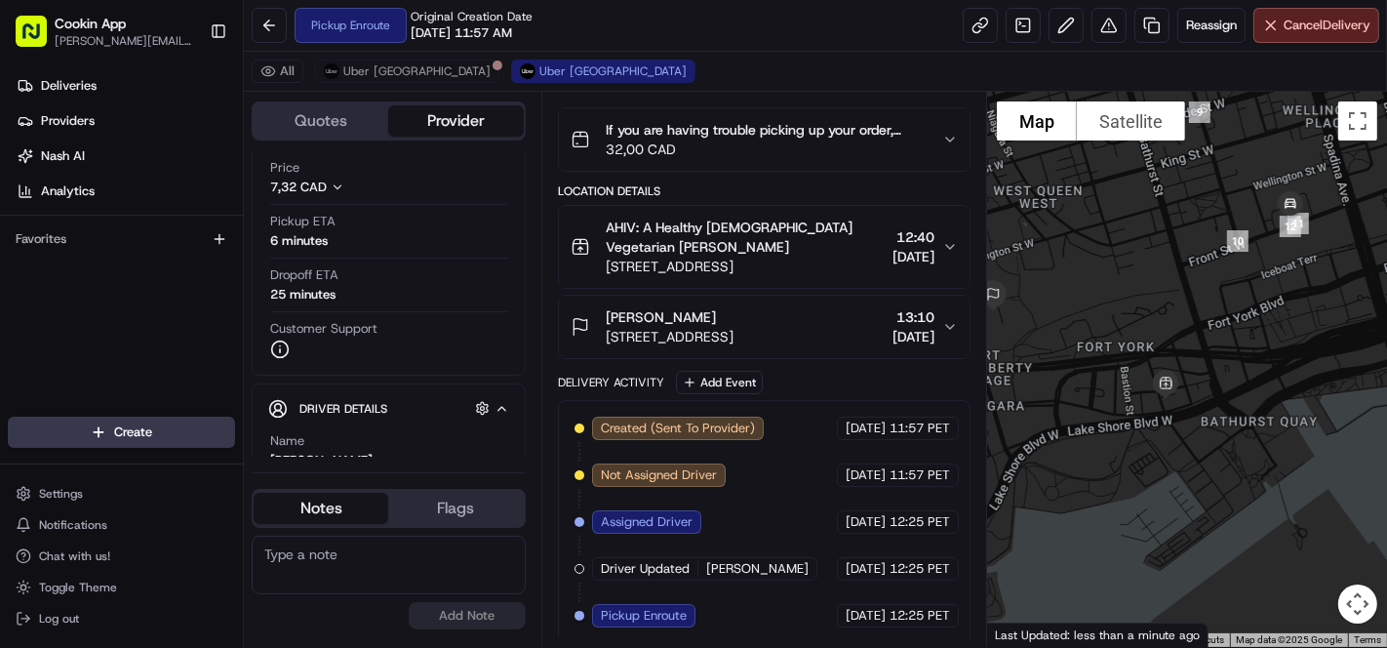
click at [651, 44] on div "Pickup Enroute Original Creation Date [DATE] 11:57 AM Reassign Cancel Delivery" at bounding box center [815, 26] width 1143 height 52
click at [638, 52] on div "All Uber [GEOGRAPHIC_DATA] [GEOGRAPHIC_DATA] [GEOGRAPHIC_DATA]" at bounding box center [815, 72] width 1143 height 40
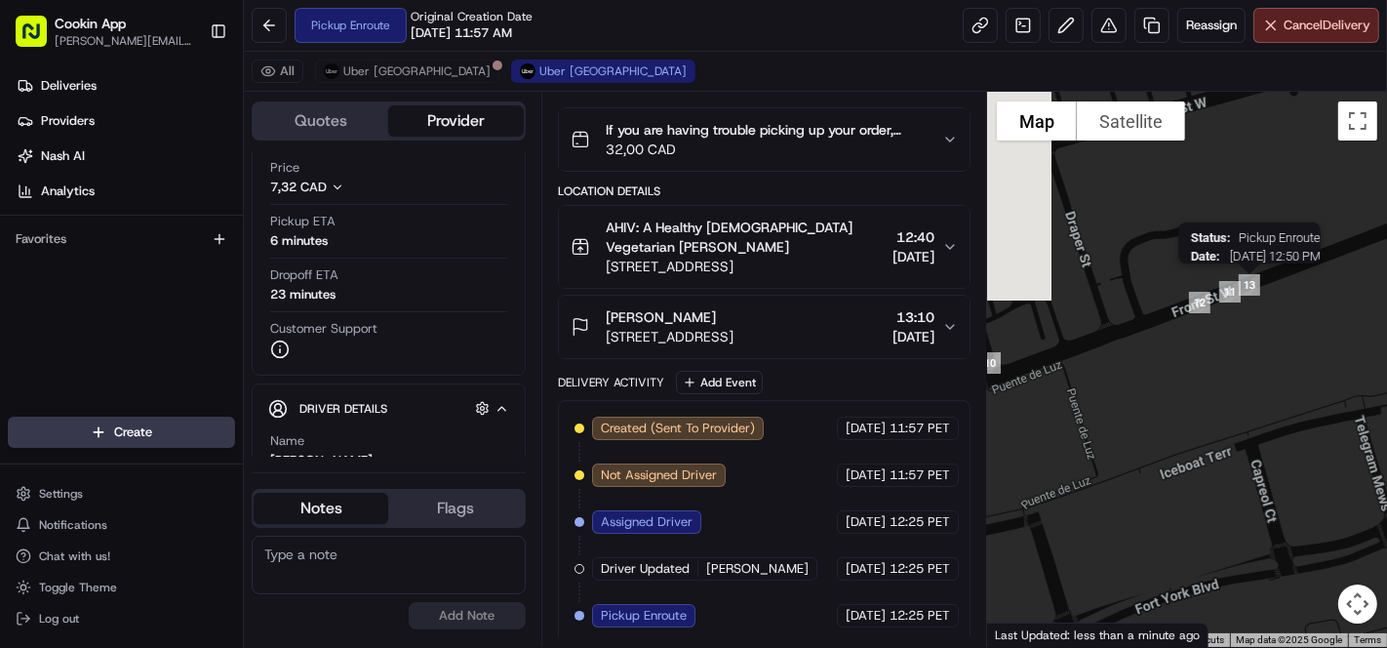
drag, startPoint x: 1138, startPoint y: 255, endPoint x: 1251, endPoint y: 296, distance: 120.6
click at [1251, 296] on img "13" at bounding box center [1249, 284] width 37 height 37
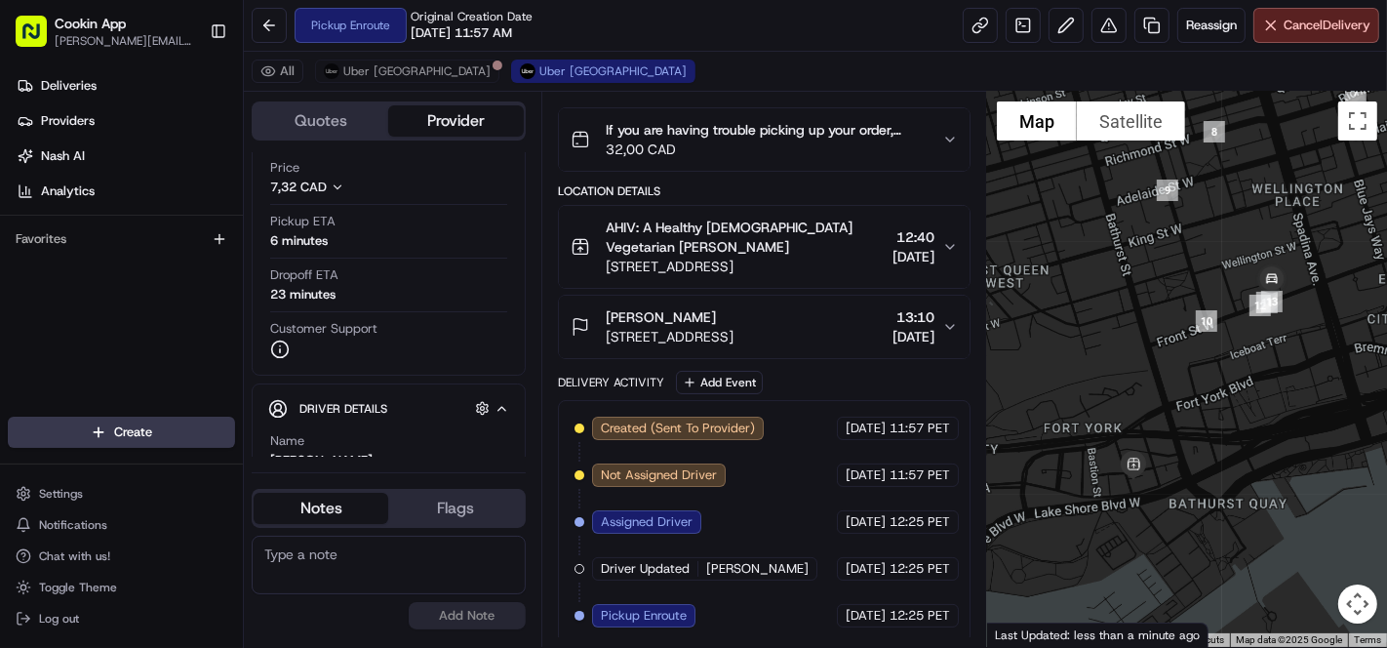
drag, startPoint x: 1300, startPoint y: 472, endPoint x: 1285, endPoint y: 385, distance: 88.0
click at [1285, 385] on div at bounding box center [1187, 369] width 400 height 555
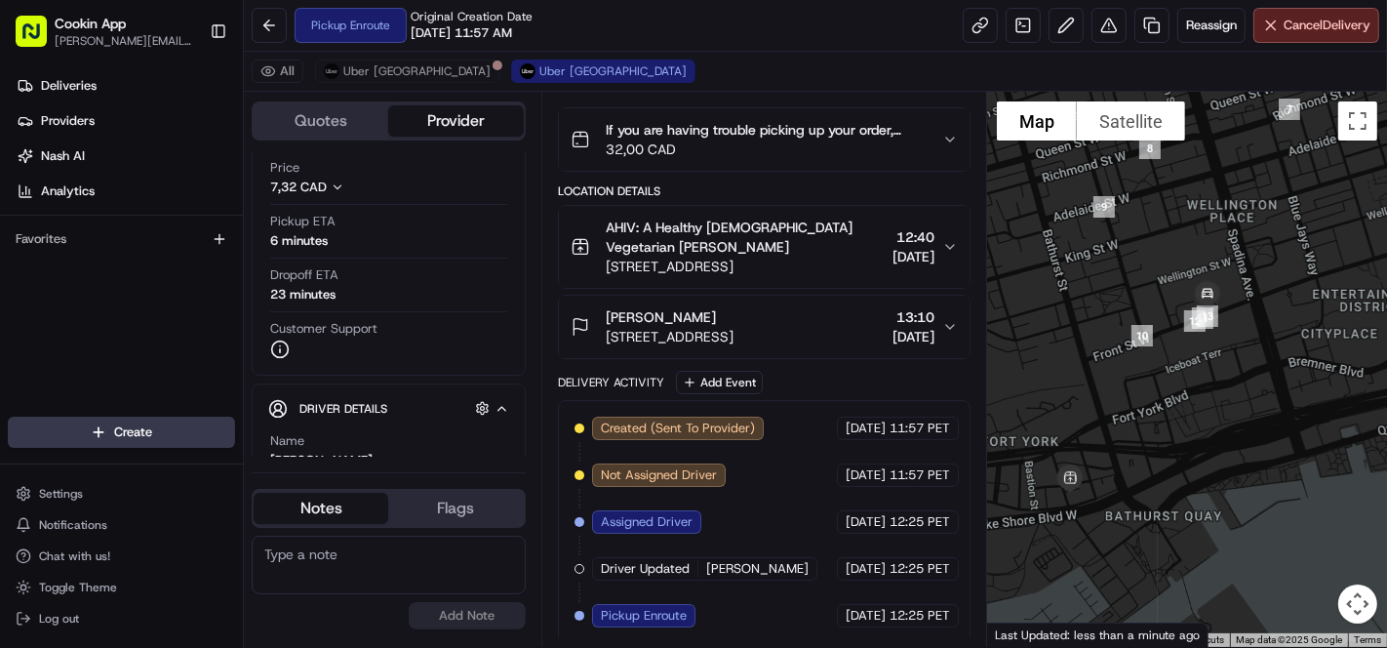
drag, startPoint x: 1318, startPoint y: 396, endPoint x: 1262, endPoint y: 407, distance: 56.6
click at [1262, 407] on div at bounding box center [1187, 369] width 400 height 555
click at [347, 73] on span "Uber [GEOGRAPHIC_DATA]" at bounding box center [416, 71] width 147 height 16
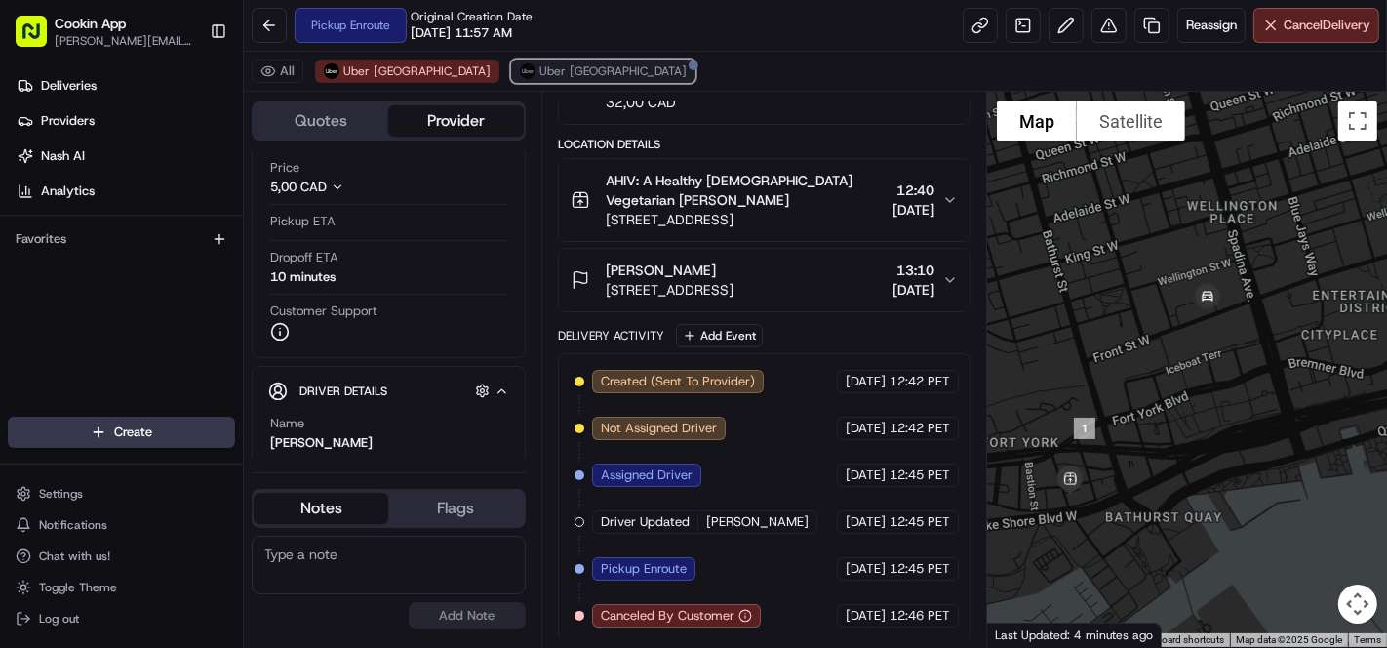
click at [511, 81] on button "Uber [GEOGRAPHIC_DATA]" at bounding box center [603, 70] width 184 height 23
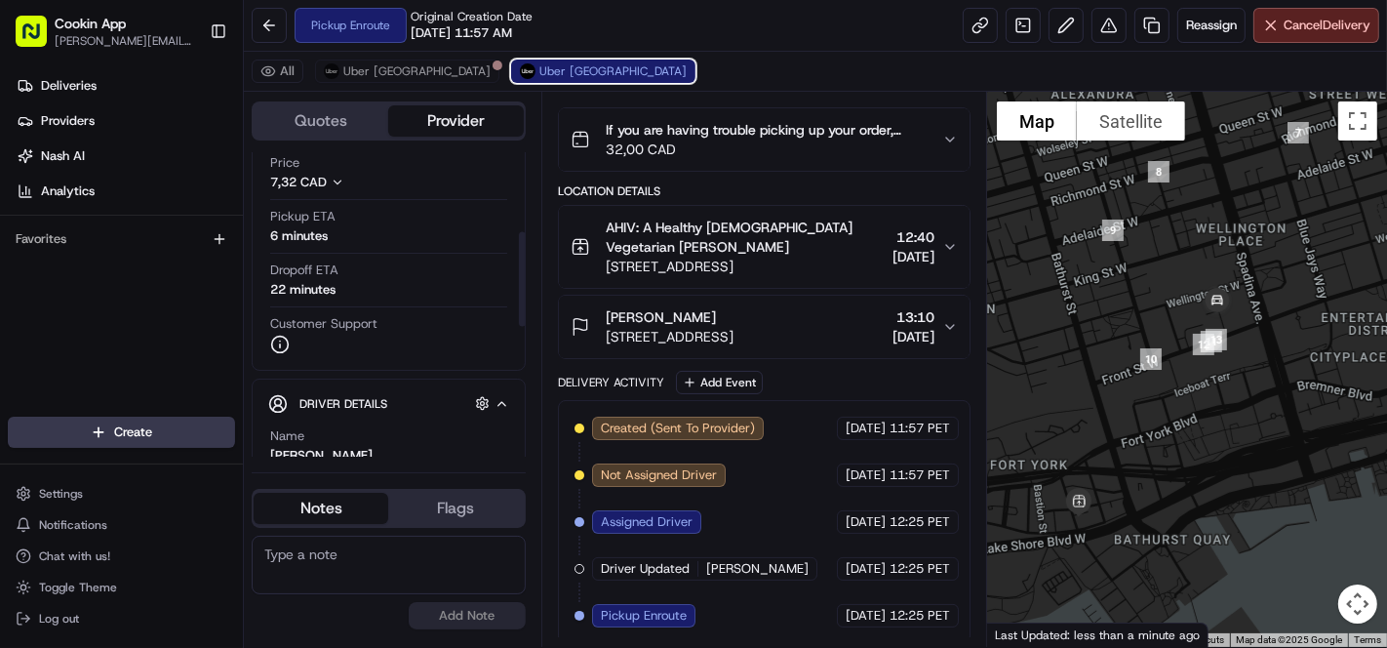
scroll to position [108, 0]
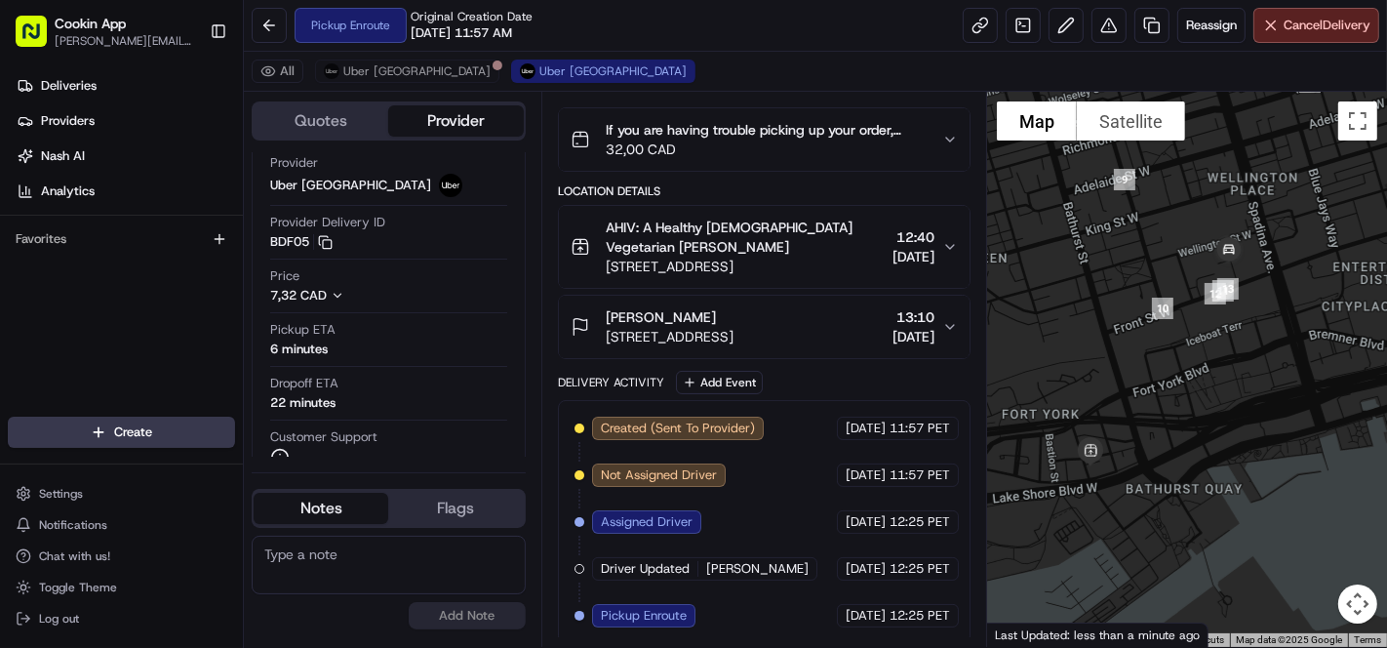
drag, startPoint x: 1233, startPoint y: 400, endPoint x: 1244, endPoint y: 349, distance: 52.0
click at [1244, 349] on div at bounding box center [1187, 369] width 400 height 555
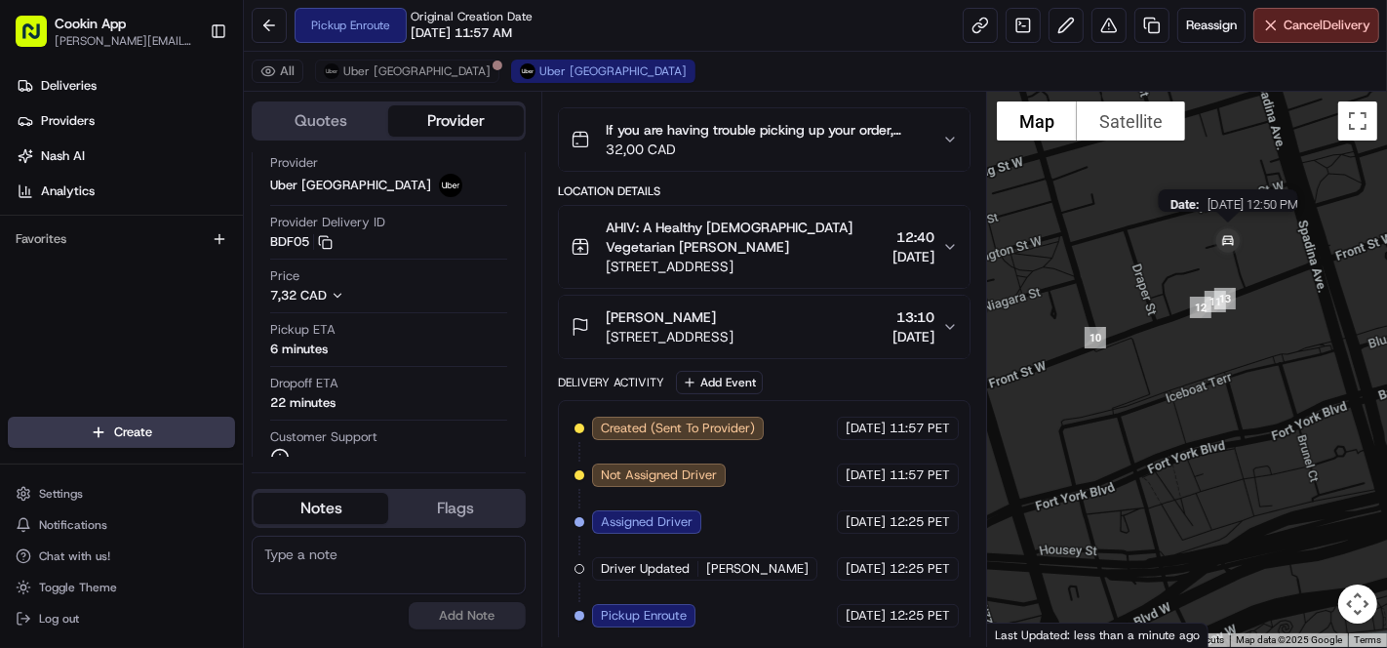
drag, startPoint x: 1226, startPoint y: 251, endPoint x: 1234, endPoint y: 237, distance: 15.7
click at [1234, 237] on img at bounding box center [1228, 242] width 55 height 55
click at [371, 88] on div "All Uber [GEOGRAPHIC_DATA] [GEOGRAPHIC_DATA] [GEOGRAPHIC_DATA]" at bounding box center [815, 72] width 1143 height 40
click at [374, 74] on span "Uber [GEOGRAPHIC_DATA]" at bounding box center [416, 71] width 147 height 16
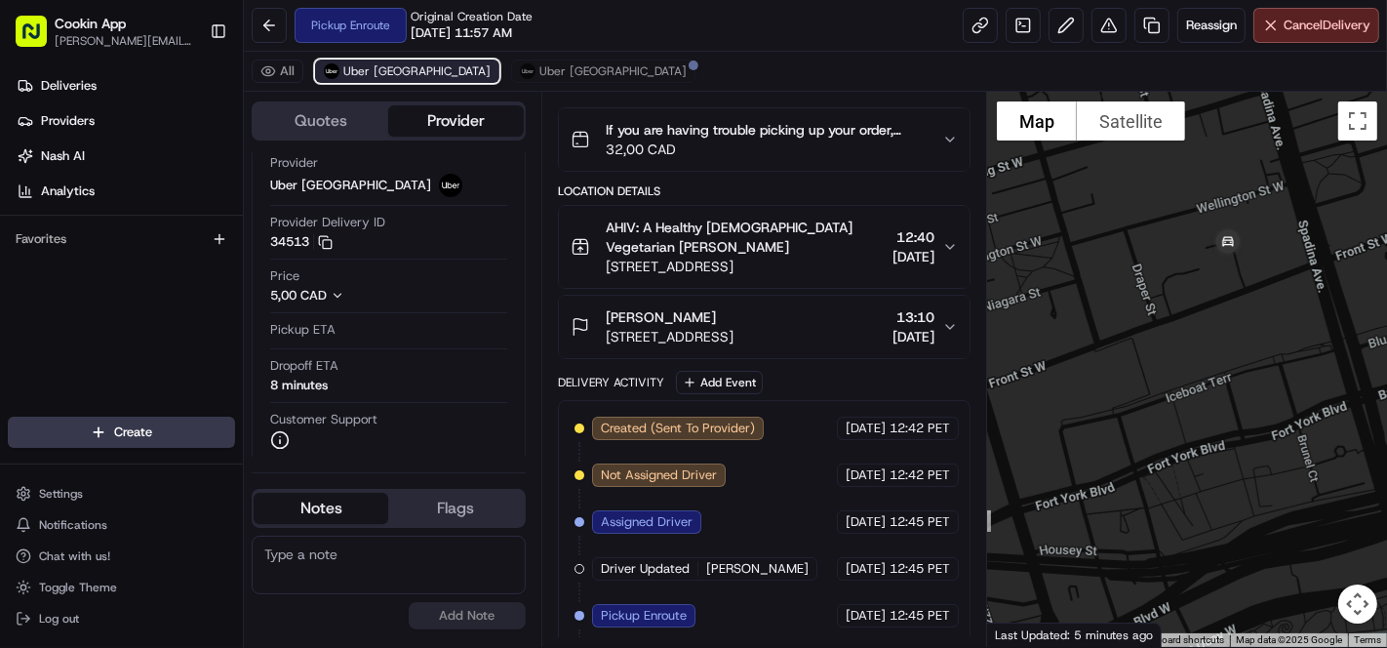
scroll to position [176, 0]
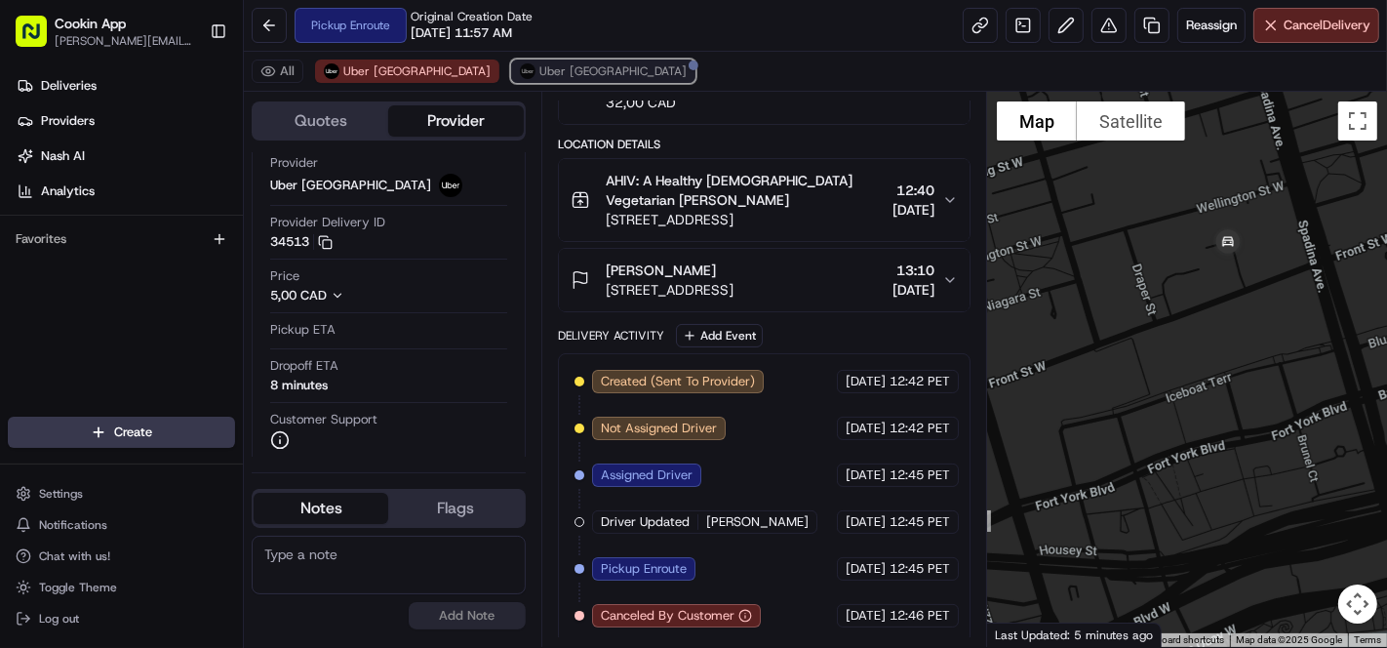
click at [511, 70] on button "Uber [GEOGRAPHIC_DATA]" at bounding box center [603, 70] width 184 height 23
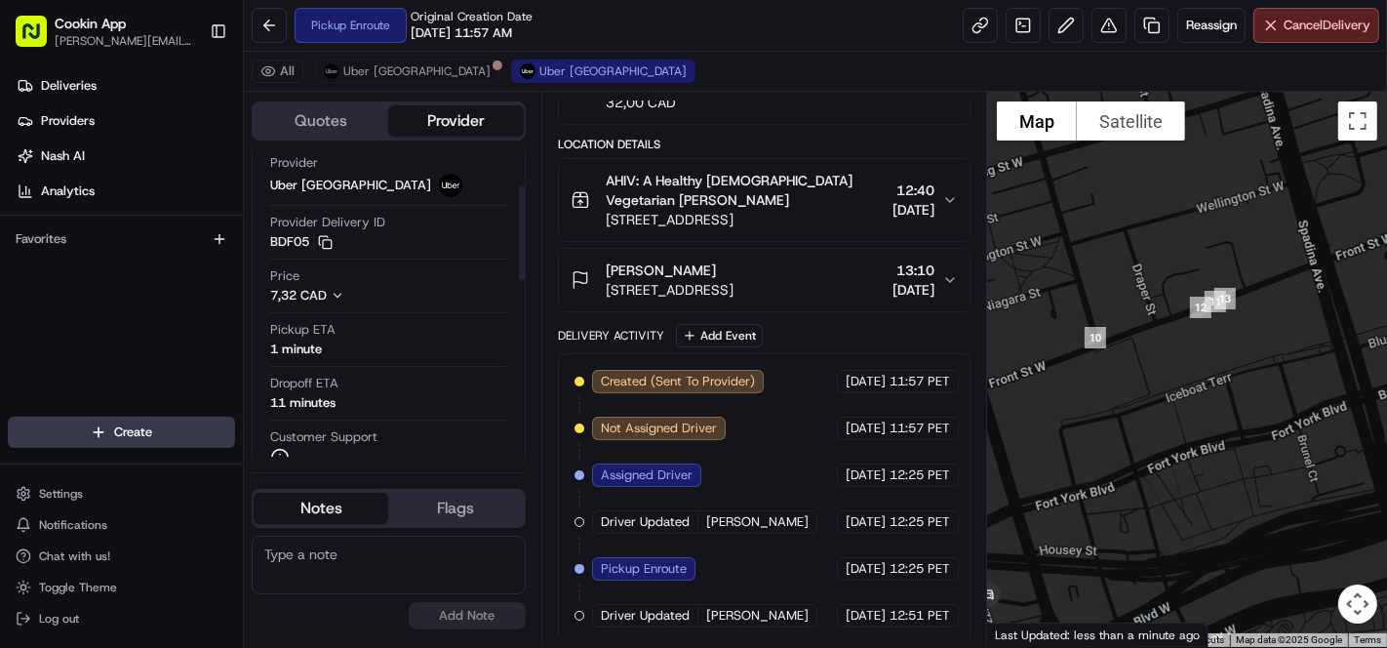
click at [390, 82] on div "All Uber [GEOGRAPHIC_DATA] [GEOGRAPHIC_DATA] [GEOGRAPHIC_DATA]" at bounding box center [815, 72] width 1143 height 40
click at [389, 68] on span "Uber [GEOGRAPHIC_DATA]" at bounding box center [416, 71] width 147 height 16
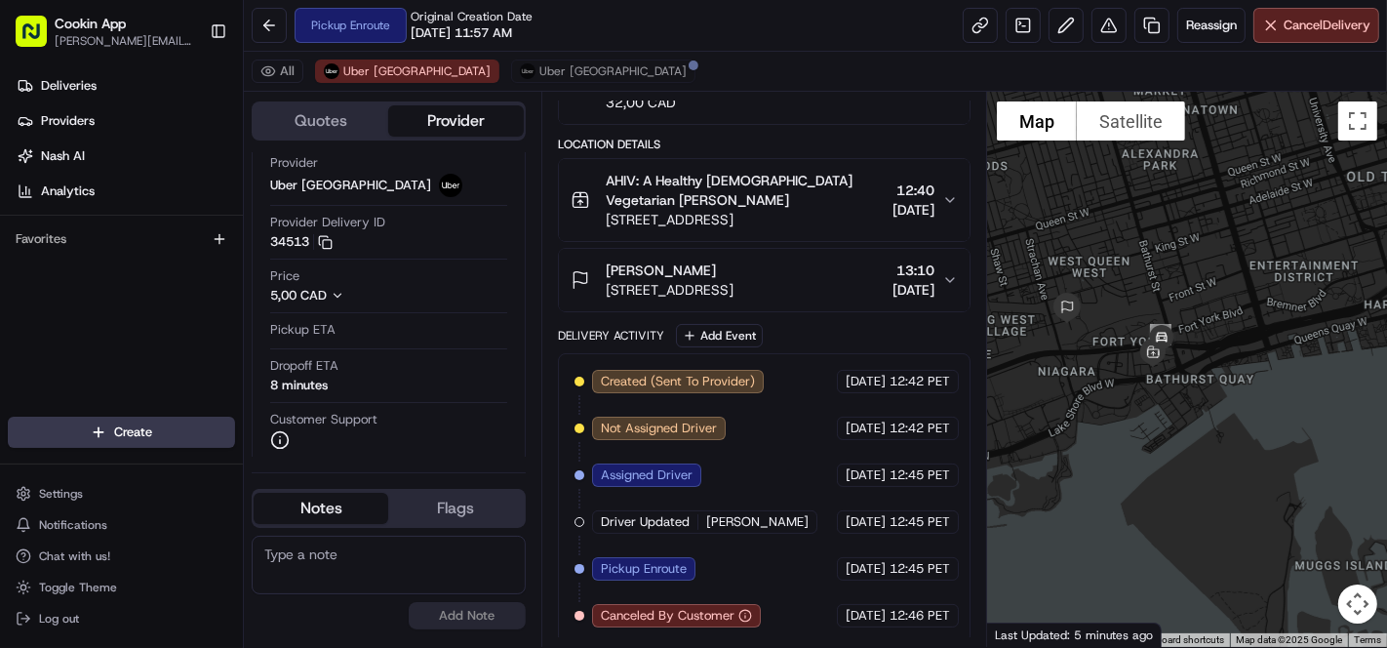
click at [499, 82] on div "All Uber [GEOGRAPHIC_DATA] [GEOGRAPHIC_DATA] [GEOGRAPHIC_DATA]" at bounding box center [815, 72] width 1143 height 40
click at [539, 75] on span "Uber [GEOGRAPHIC_DATA]" at bounding box center [612, 71] width 147 height 16
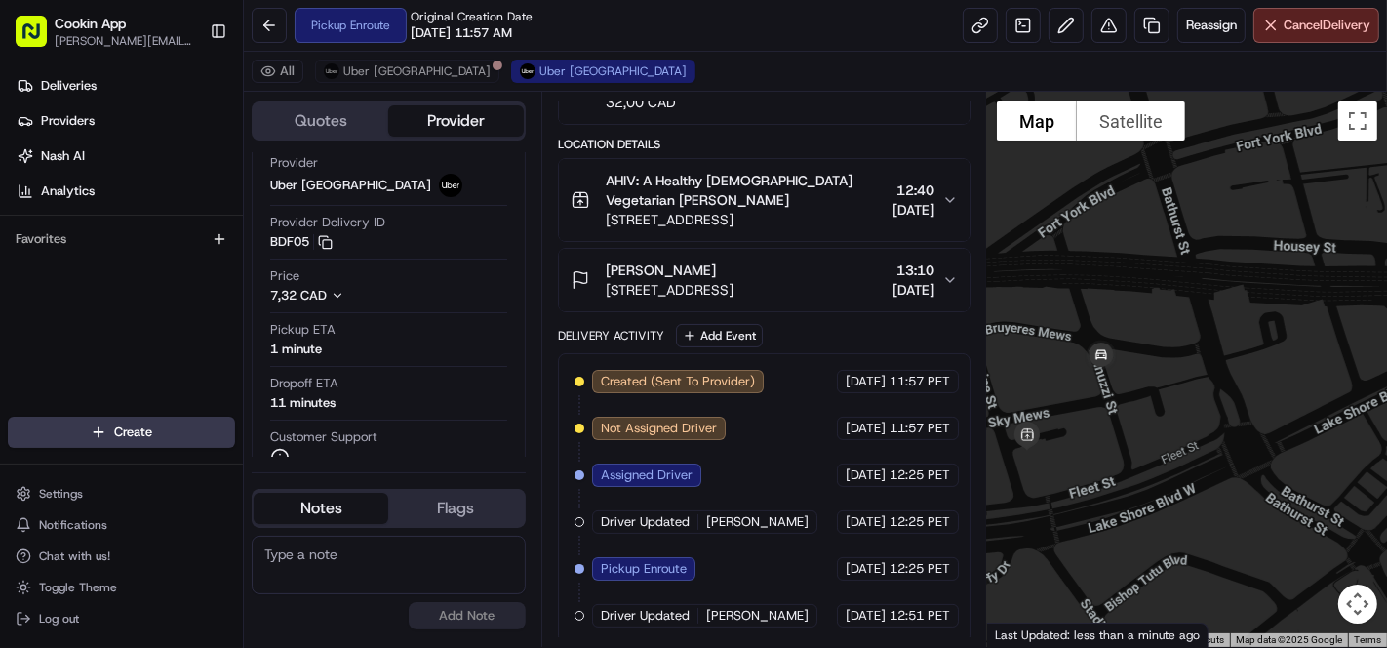
drag, startPoint x: 1307, startPoint y: 246, endPoint x: 1170, endPoint y: 397, distance: 203.7
click at [1170, 397] on div at bounding box center [1187, 369] width 400 height 555
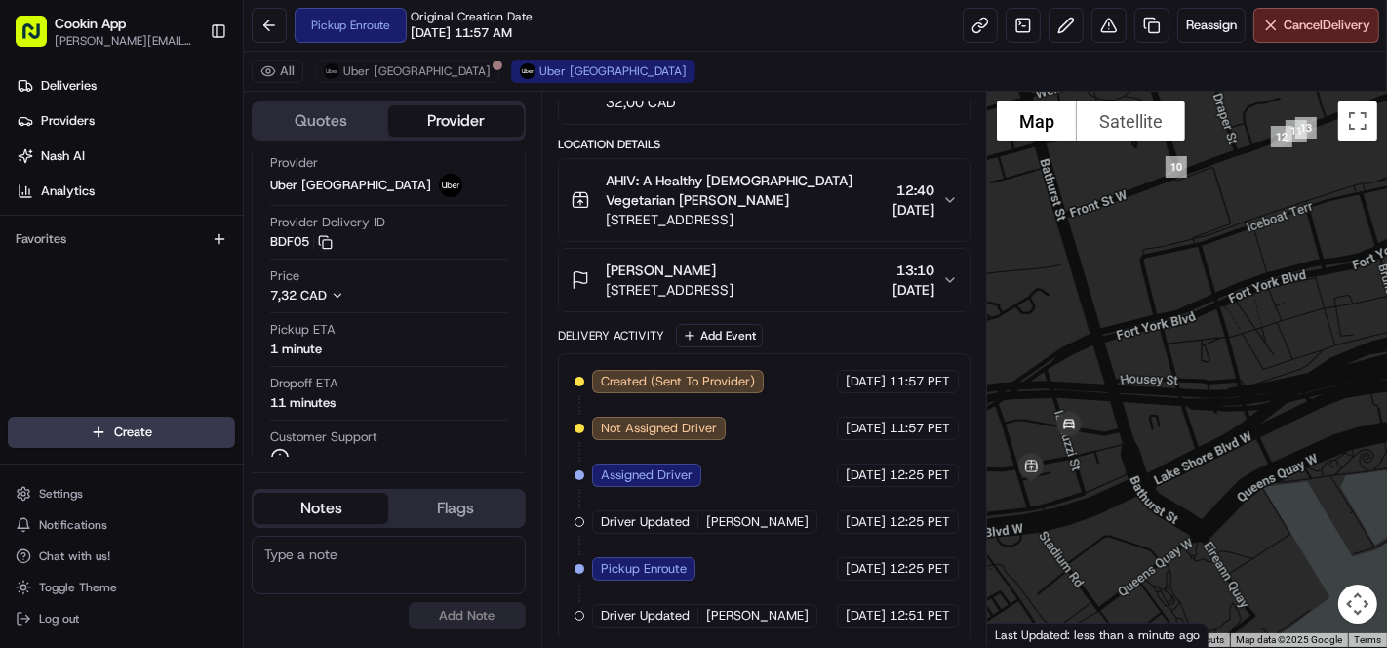
drag, startPoint x: 1231, startPoint y: 403, endPoint x: 1231, endPoint y: 332, distance: 71.2
click at [1231, 332] on div at bounding box center [1187, 369] width 400 height 555
